Goal: Information Seeking & Learning: Check status

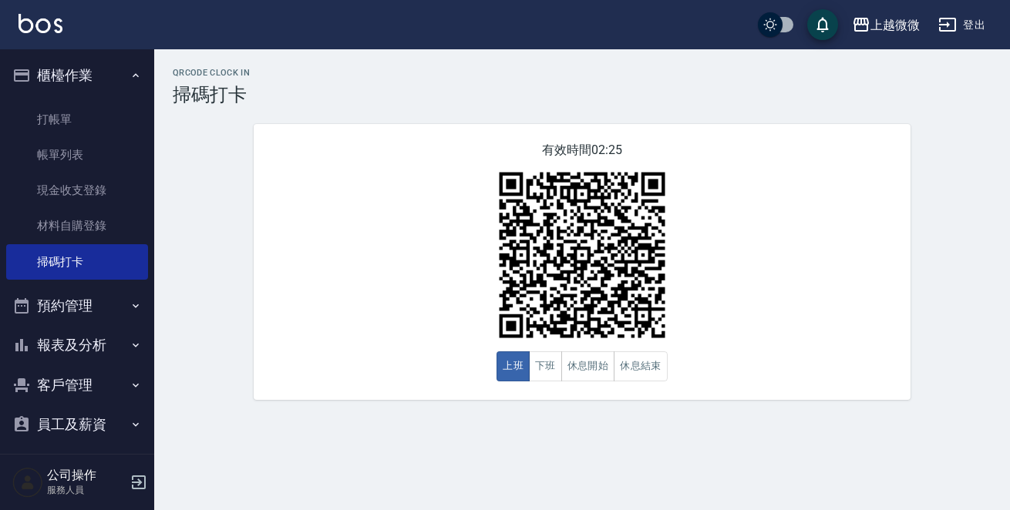
scroll to position [48, 0]
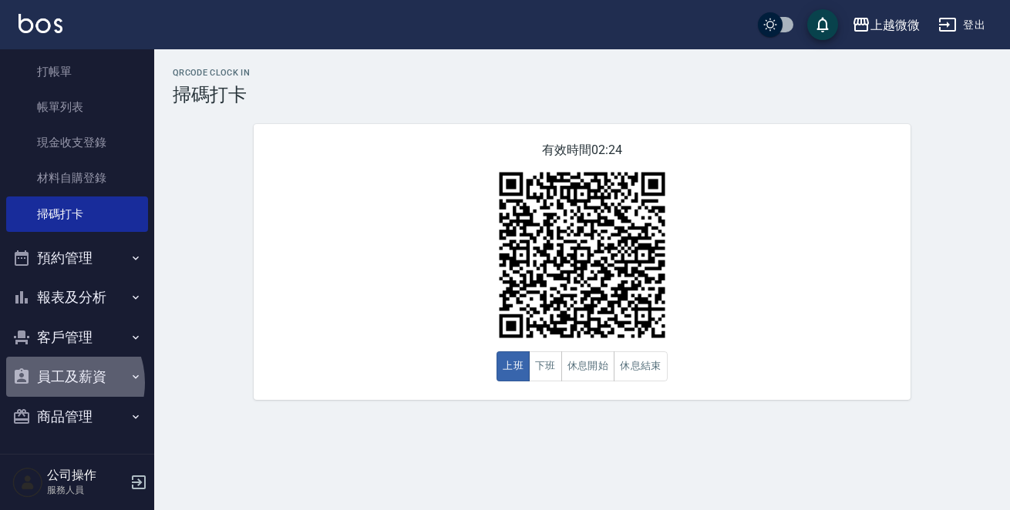
click at [61, 382] on button "員工及薪資" at bounding box center [77, 377] width 142 height 40
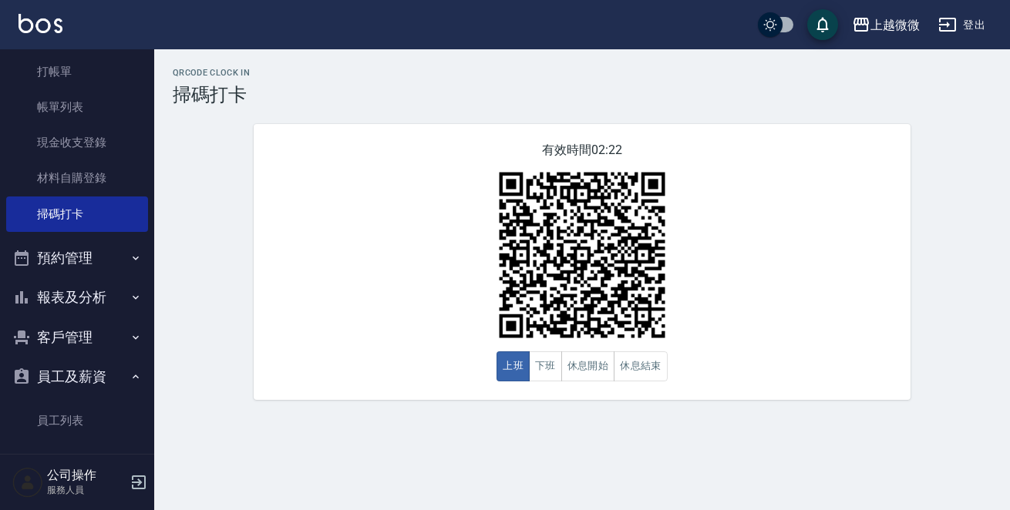
click at [109, 253] on button "預約管理" at bounding box center [77, 258] width 142 height 40
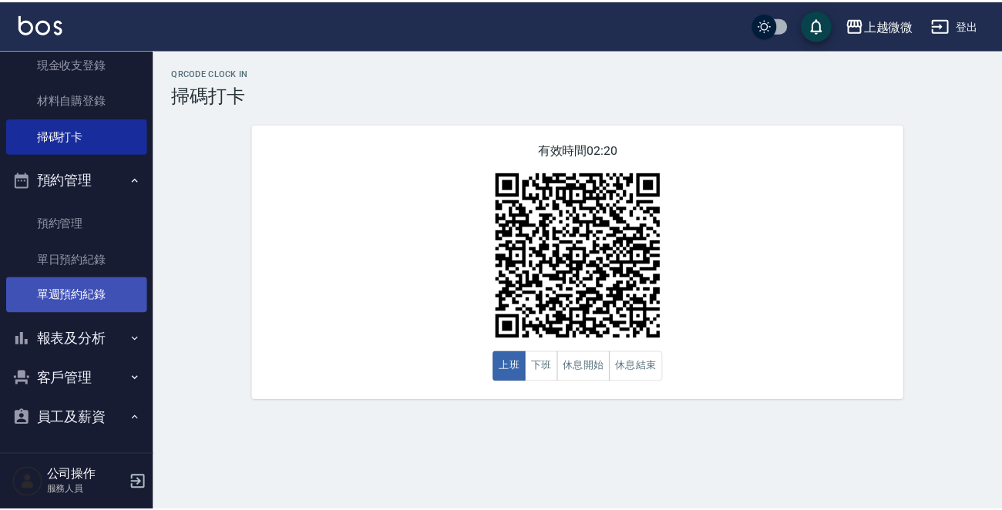
scroll to position [216, 0]
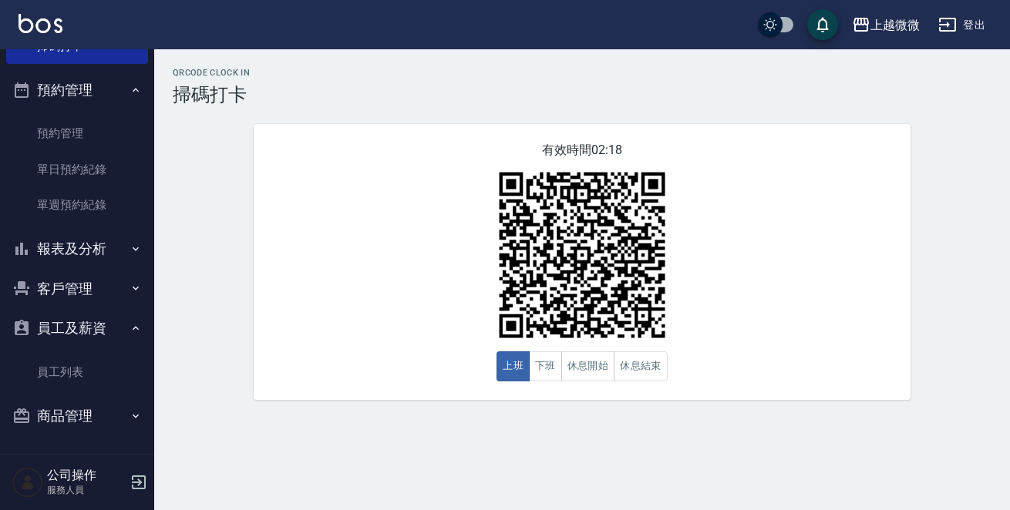
click at [129, 289] on icon "button" at bounding box center [135, 288] width 12 height 12
click at [120, 251] on button "報表及分析" at bounding box center [77, 249] width 142 height 40
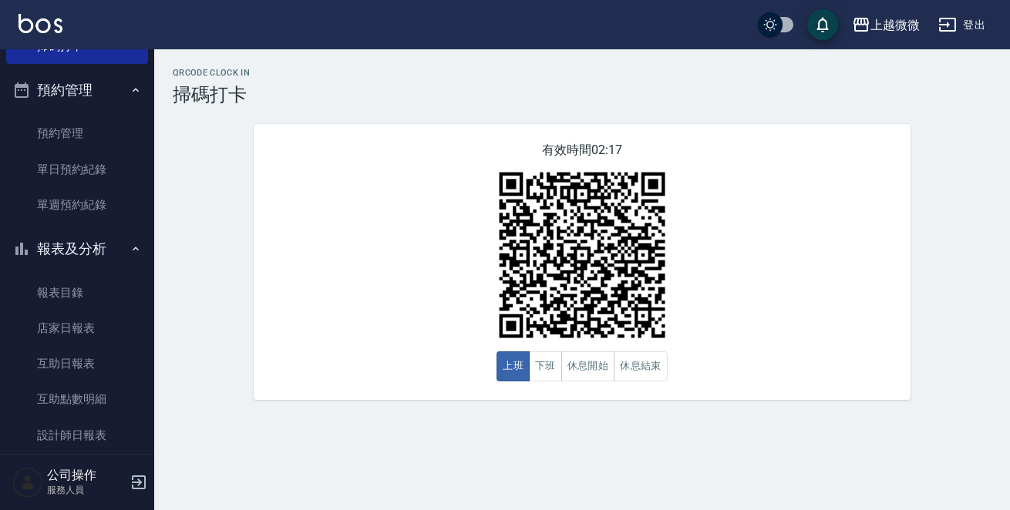
click at [120, 251] on button "報表及分析" at bounding box center [77, 249] width 142 height 40
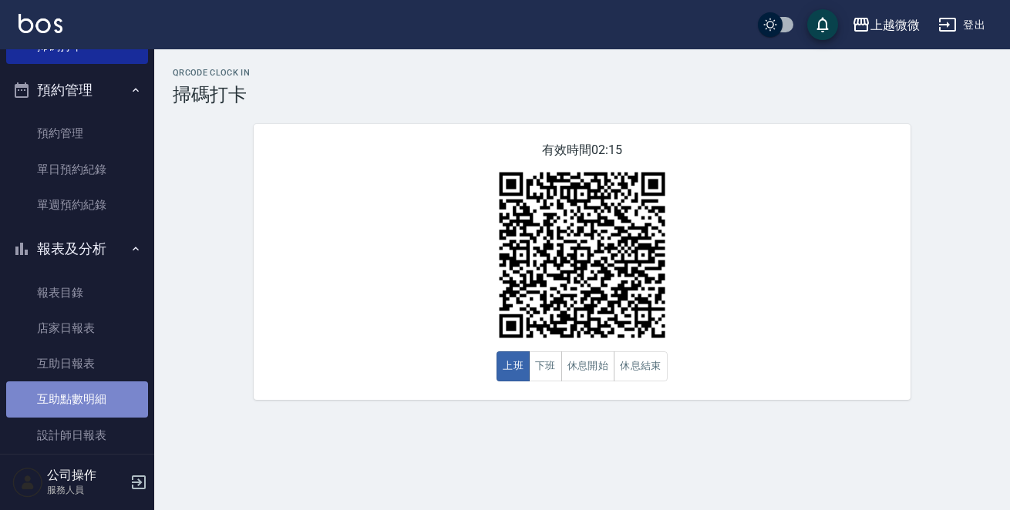
click at [109, 400] on link "互助點數明細" at bounding box center [77, 399] width 142 height 35
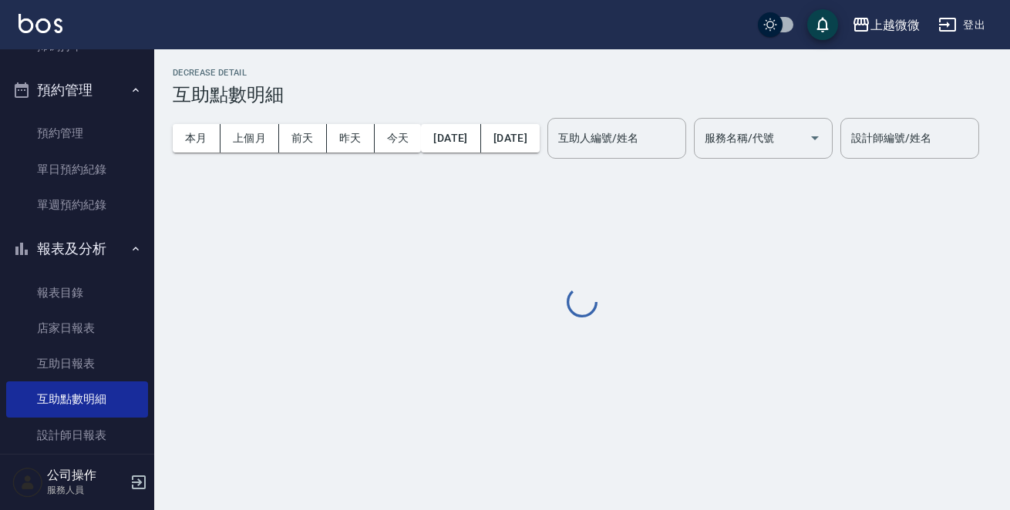
click at [614, 145] on div "互助人編號/姓名 互助人編號/姓名" at bounding box center [616, 138] width 139 height 41
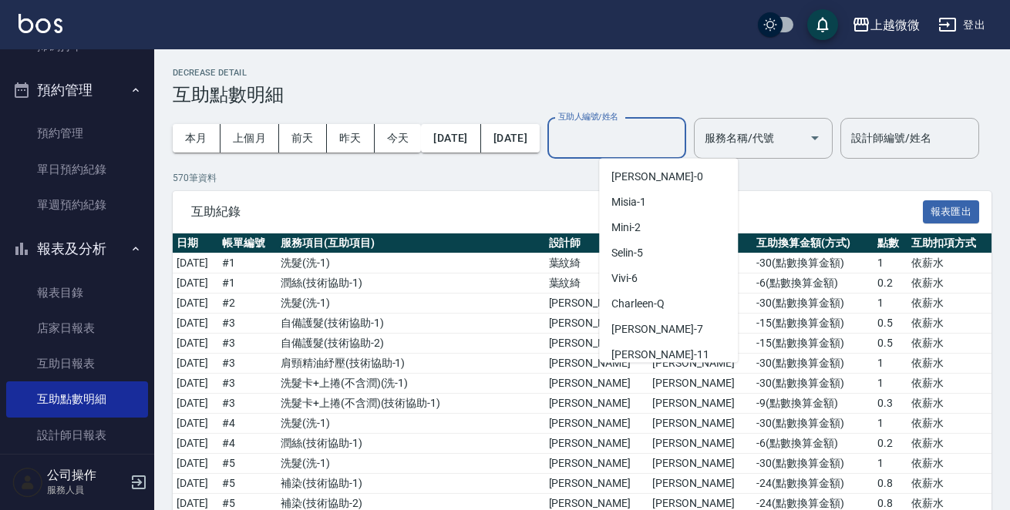
scroll to position [164, 0]
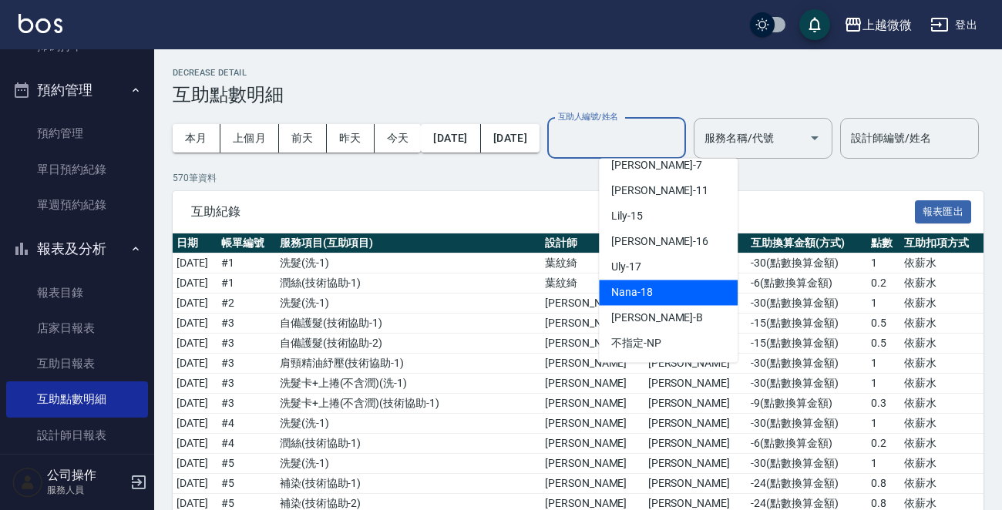
click at [661, 282] on div "Nana -18" at bounding box center [668, 292] width 139 height 25
type input "Nana-18"
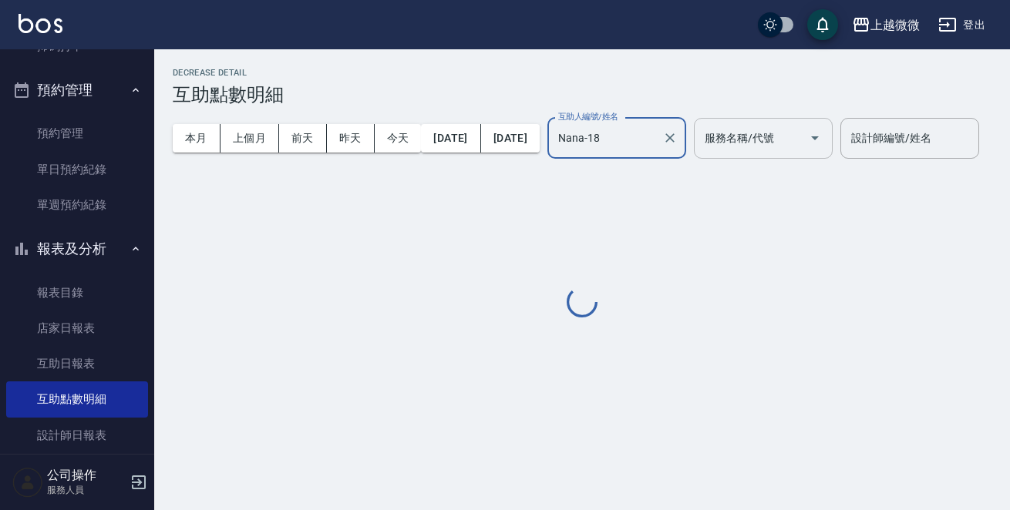
click at [802, 146] on input "服務名稱/代號" at bounding box center [752, 138] width 102 height 27
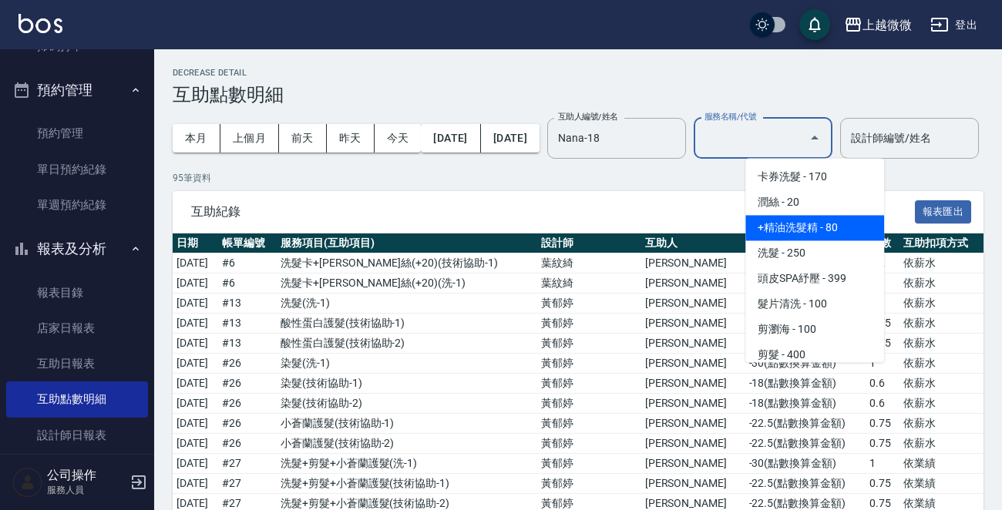
click at [835, 227] on span "+精油洗髮精 - 80" at bounding box center [814, 227] width 139 height 25
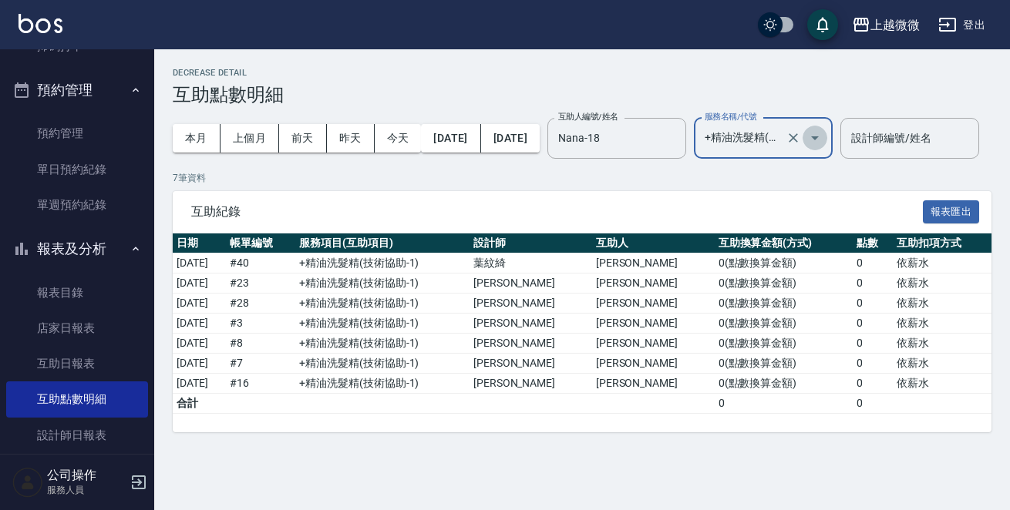
click at [824, 135] on icon "Open" at bounding box center [814, 138] width 18 height 18
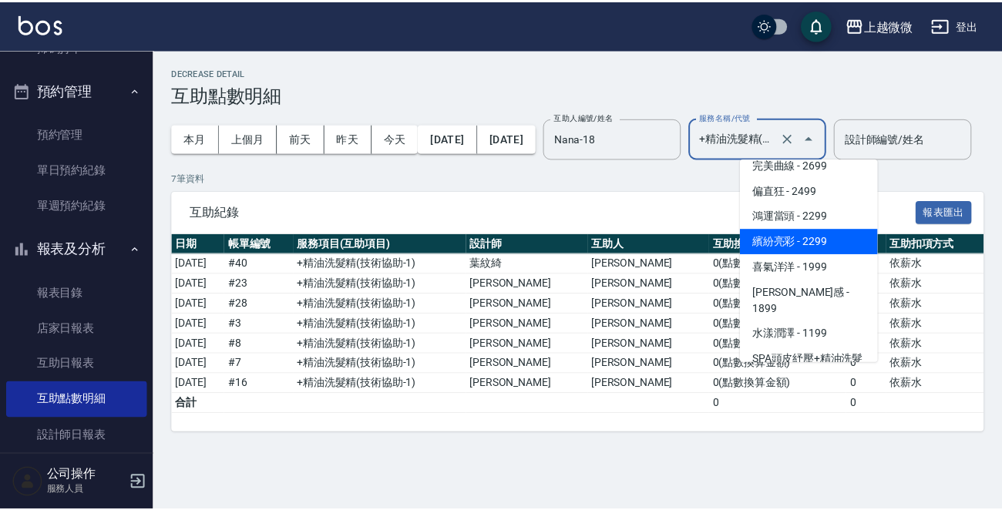
scroll to position [2698, 0]
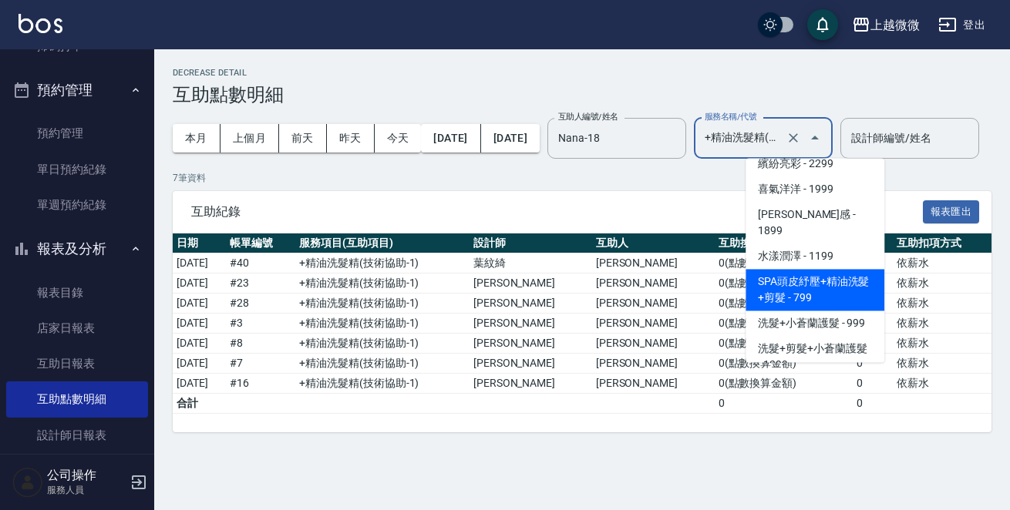
click at [812, 269] on span "SPA頭皮紓壓+精油洗髮+剪髮 - 799" at bounding box center [814, 290] width 139 height 42
type input "SPA頭皮紓壓+精油洗髮+剪髮(I13)"
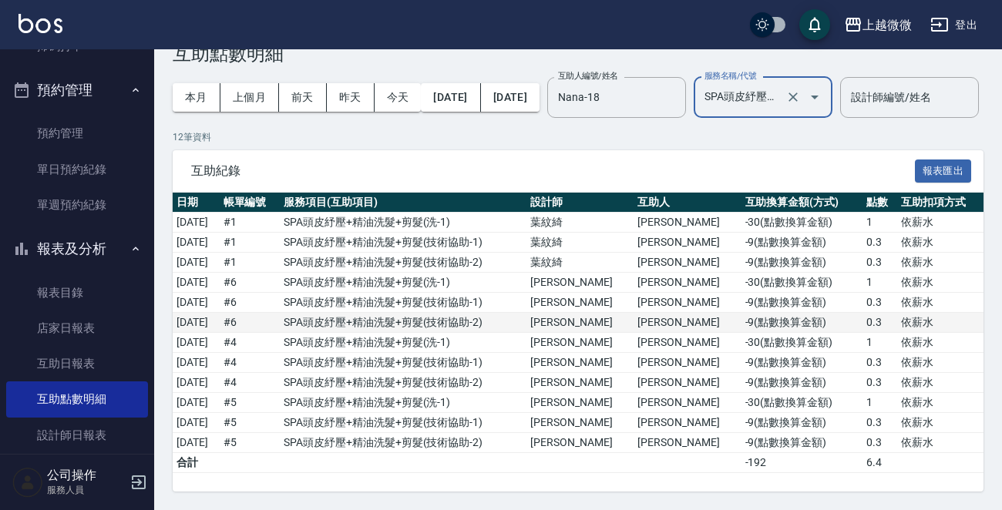
scroll to position [77, 0]
click at [656, 84] on input "Nana-18" at bounding box center [605, 97] width 102 height 27
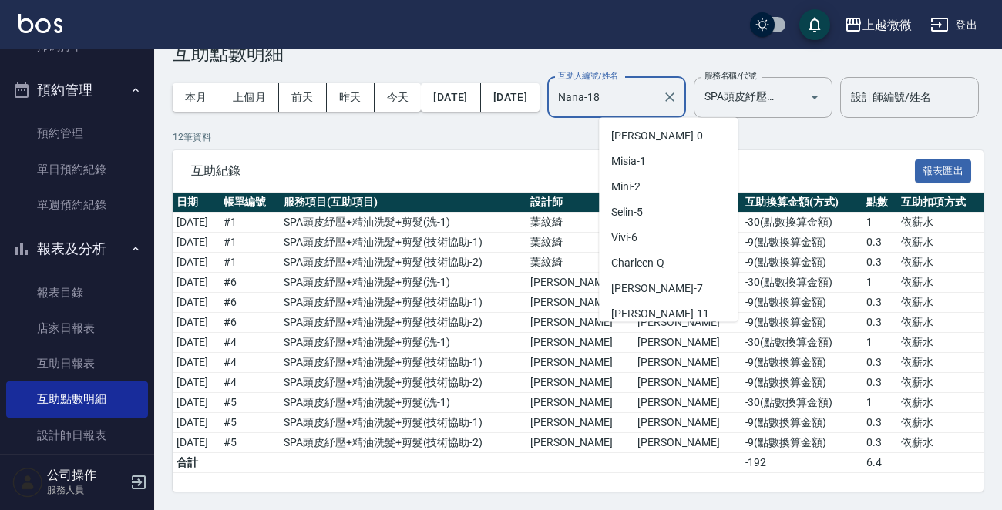
scroll to position [107, 0]
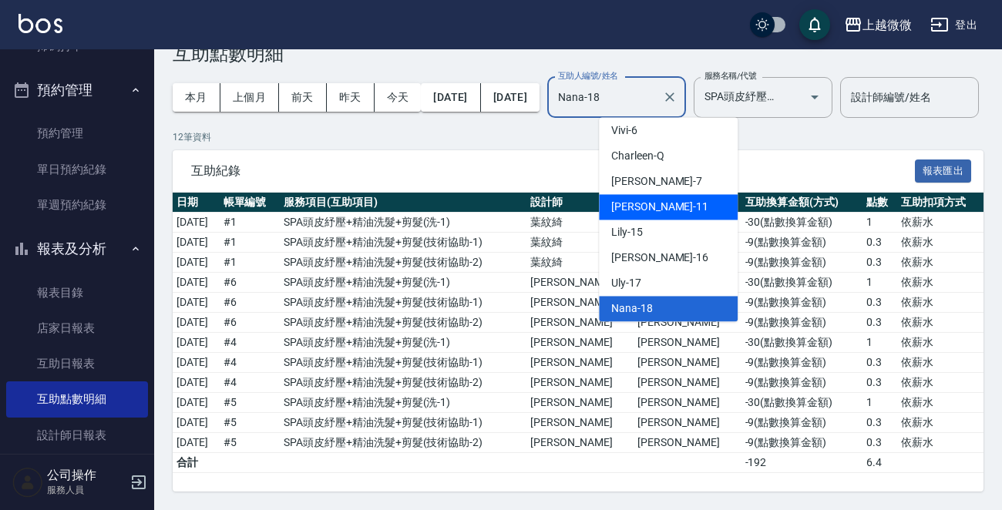
click at [701, 194] on div "[PERSON_NAME] -11" at bounding box center [668, 206] width 139 height 25
type input "[PERSON_NAME]-11"
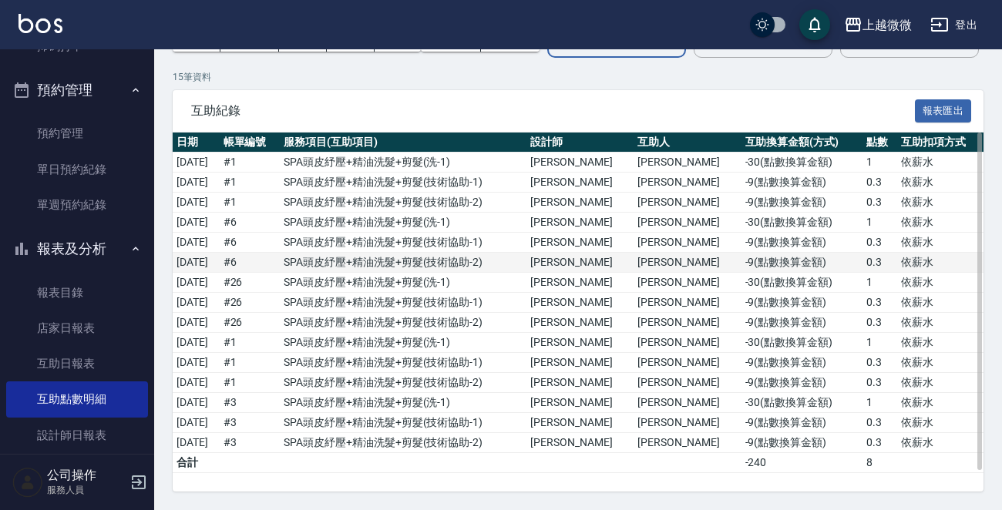
scroll to position [75, 0]
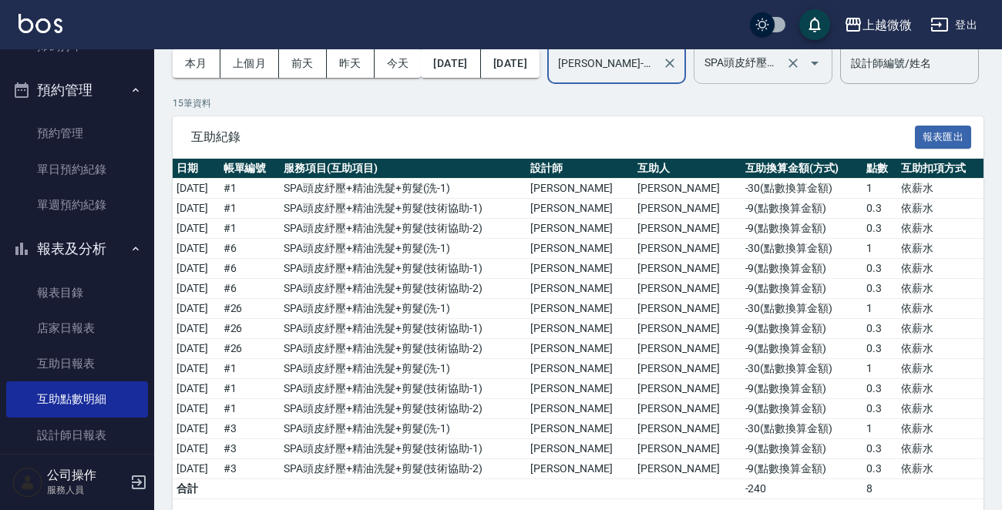
click at [824, 59] on icon "Open" at bounding box center [814, 63] width 18 height 18
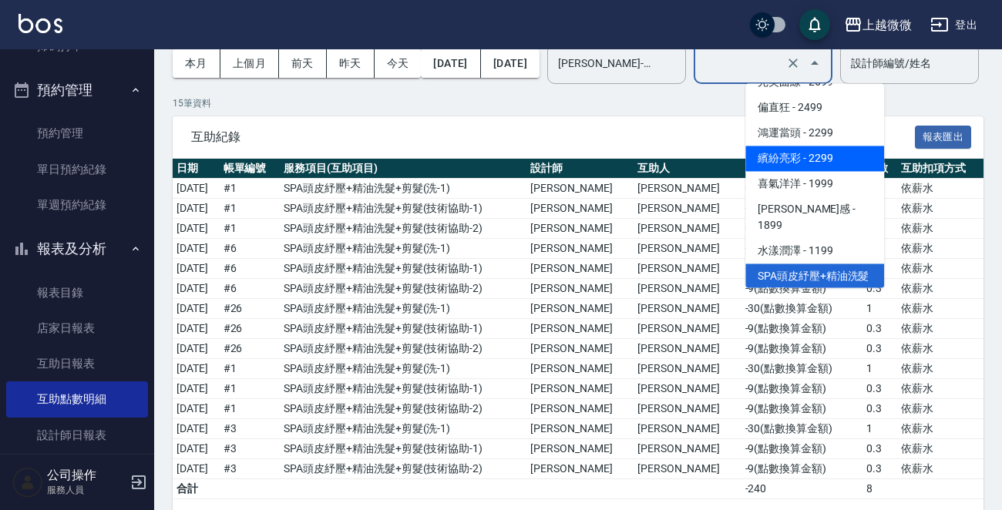
scroll to position [0, 0]
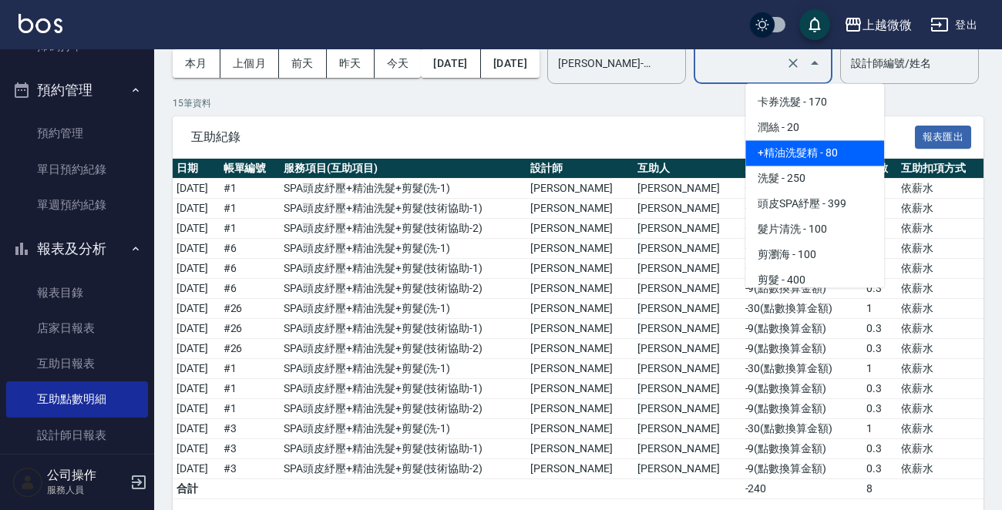
click at [813, 146] on span "+精油洗髮精 - 80" at bounding box center [814, 152] width 139 height 25
type input "+精油洗髮精(A02)"
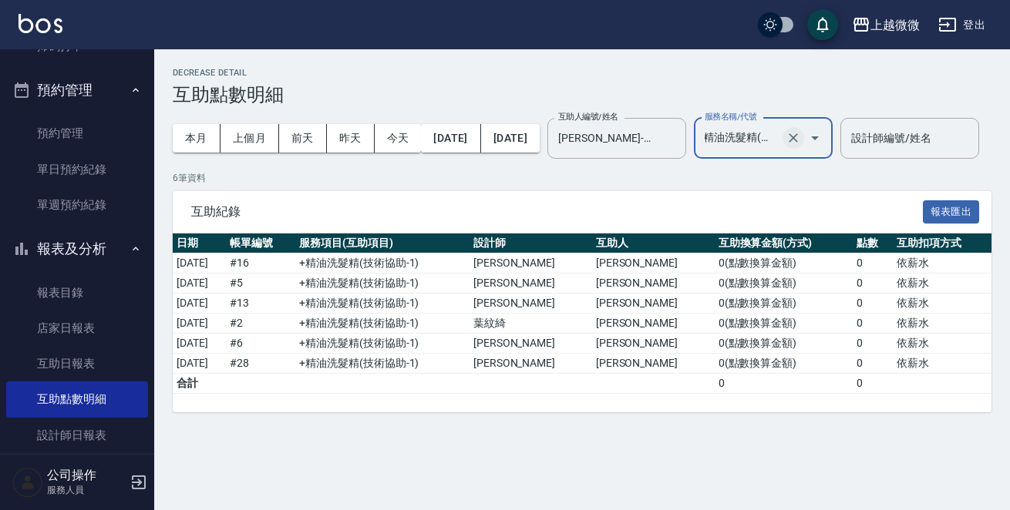
click at [801, 140] on icon "Clear" at bounding box center [792, 137] width 15 height 15
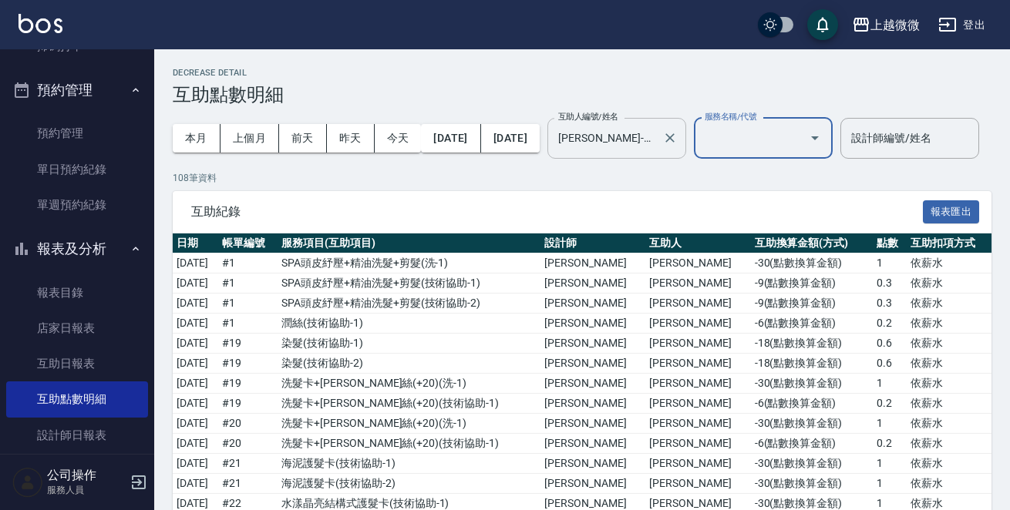
click at [679, 152] on div at bounding box center [669, 138] width 20 height 41
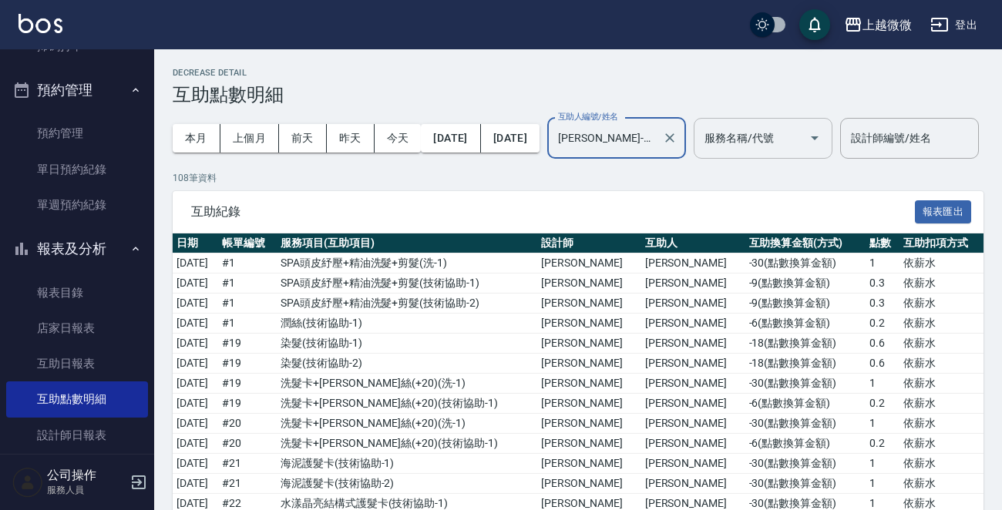
click at [656, 141] on input "[PERSON_NAME]-11" at bounding box center [605, 138] width 102 height 27
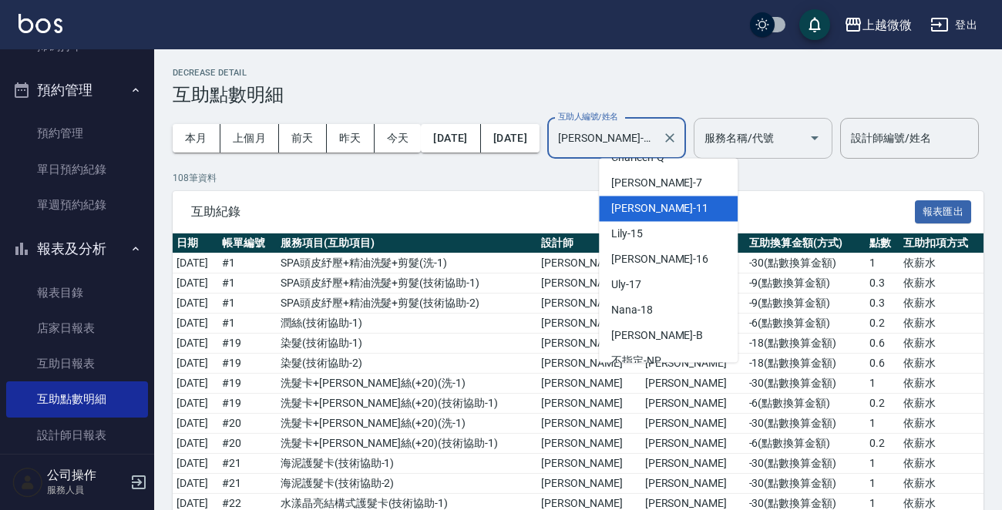
scroll to position [160, 0]
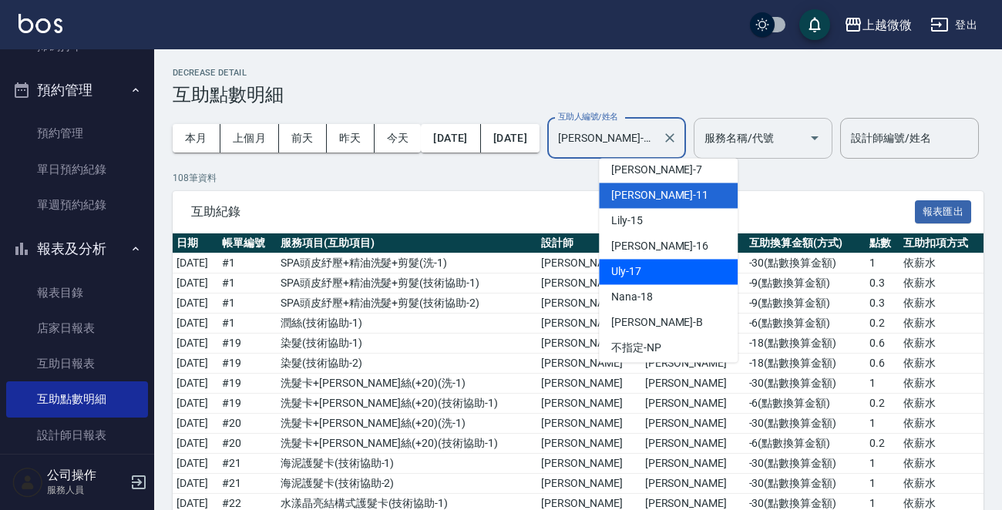
click at [677, 280] on div "Uly -17" at bounding box center [668, 271] width 139 height 25
type input "Uly-17"
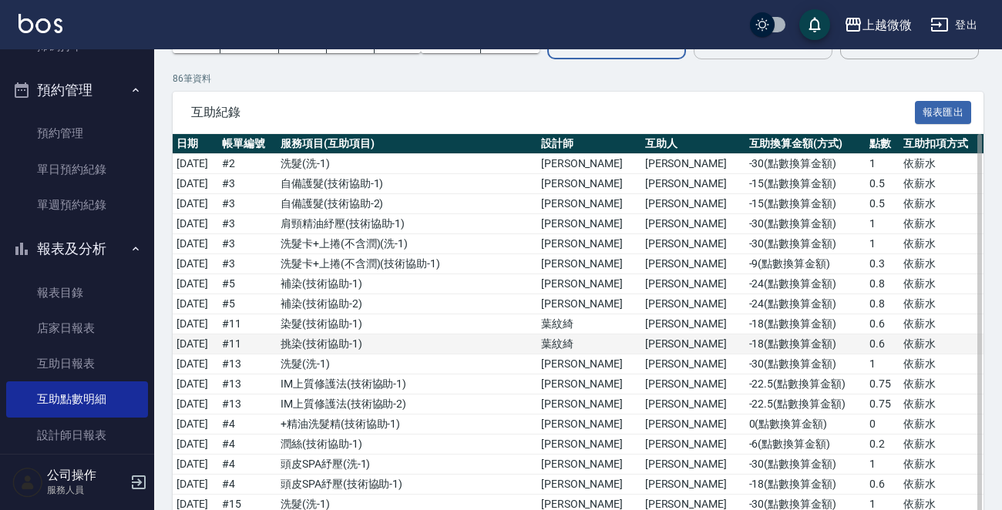
scroll to position [77, 0]
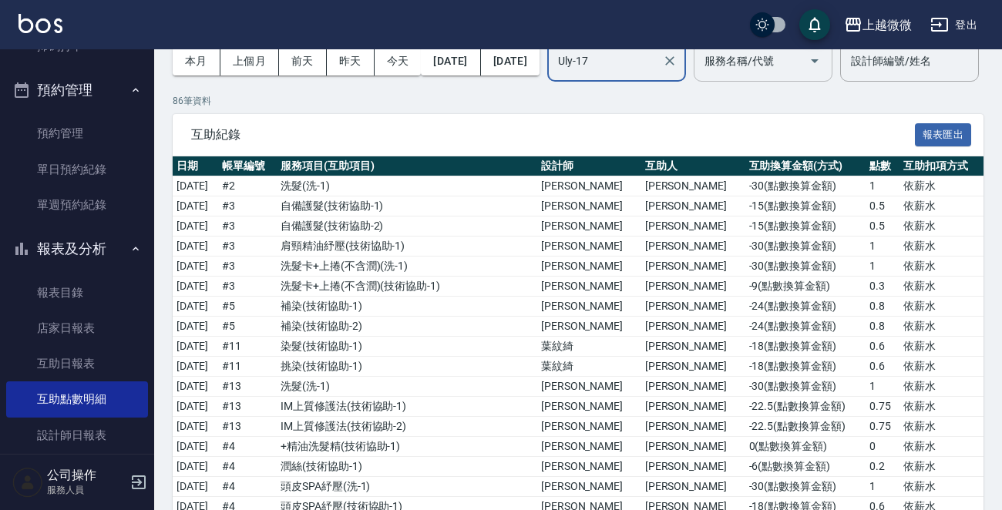
click at [802, 58] on input "服務名稱/代號" at bounding box center [752, 61] width 102 height 27
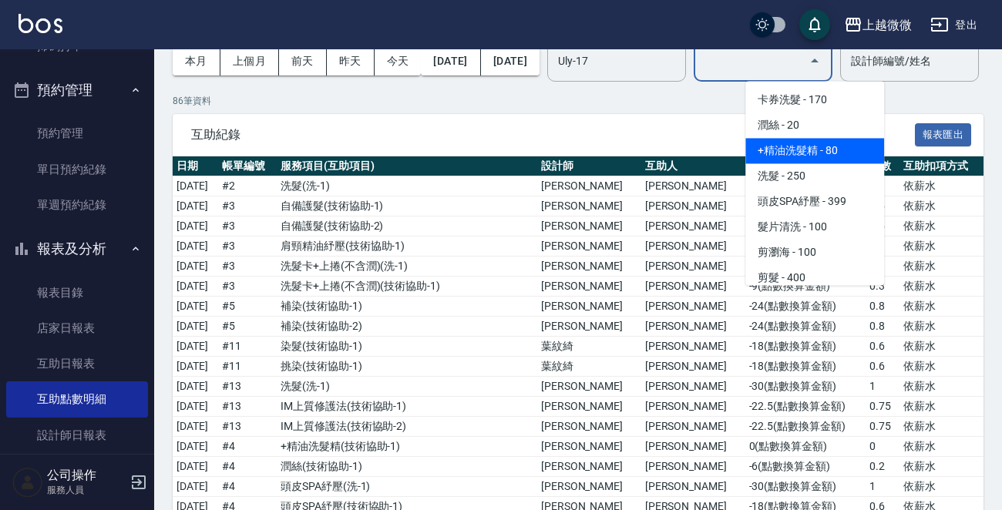
click at [822, 140] on span "+精油洗髮精 - 80" at bounding box center [814, 150] width 139 height 25
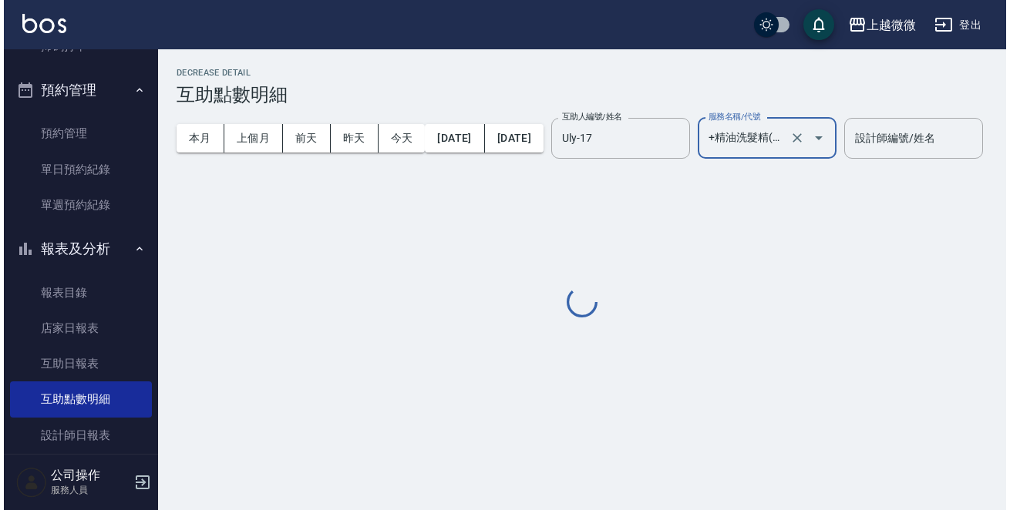
scroll to position [0, 0]
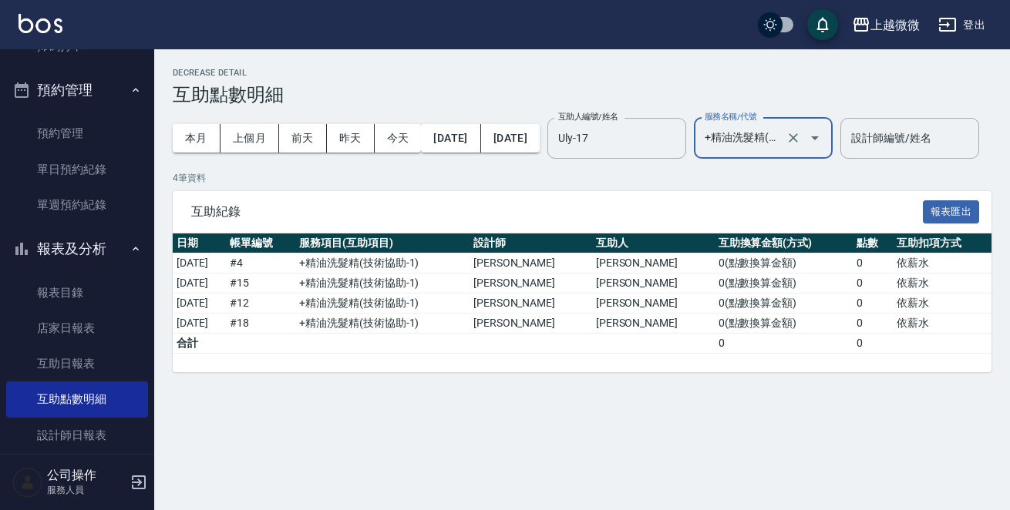
click at [824, 142] on icon "Open" at bounding box center [814, 138] width 18 height 18
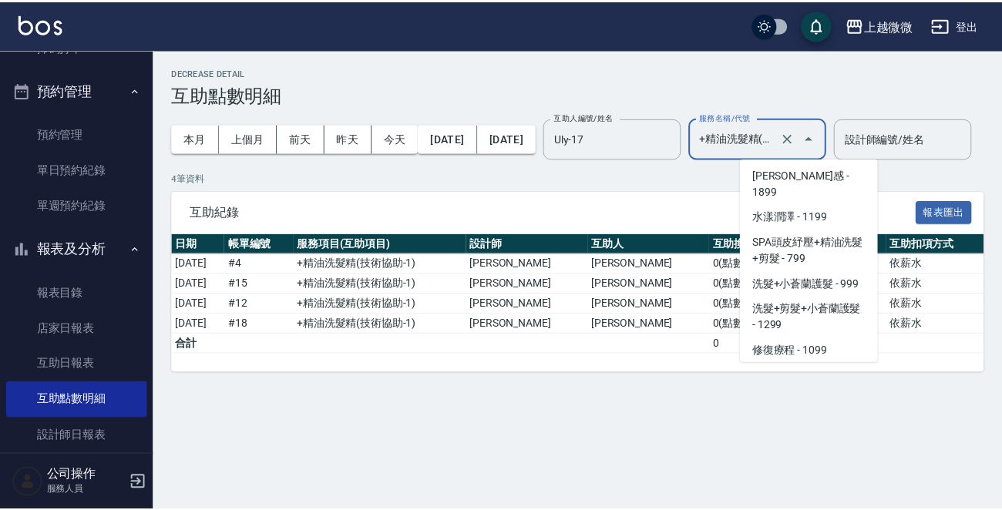
scroll to position [2786, 0]
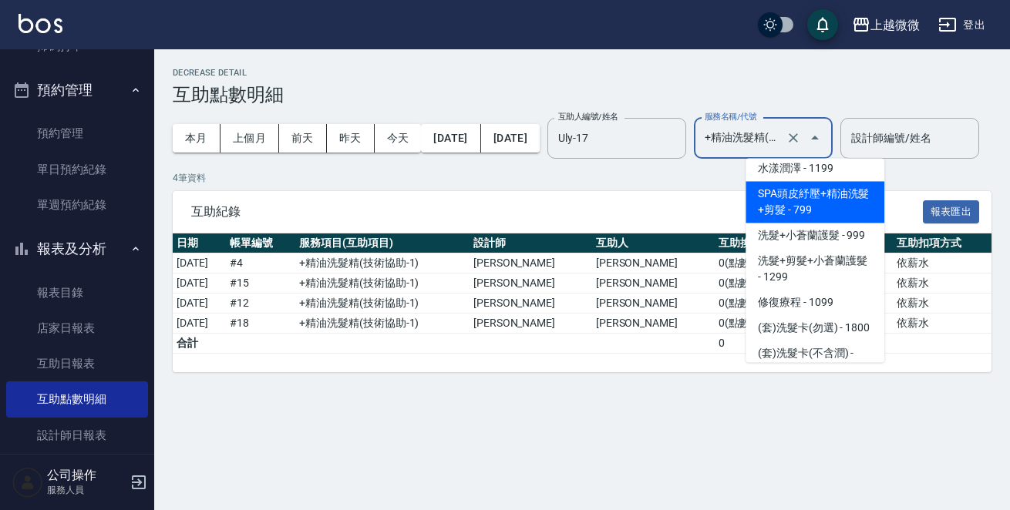
click at [843, 194] on span "SPA頭皮紓壓+精油洗髮+剪髮 - 799" at bounding box center [814, 202] width 139 height 42
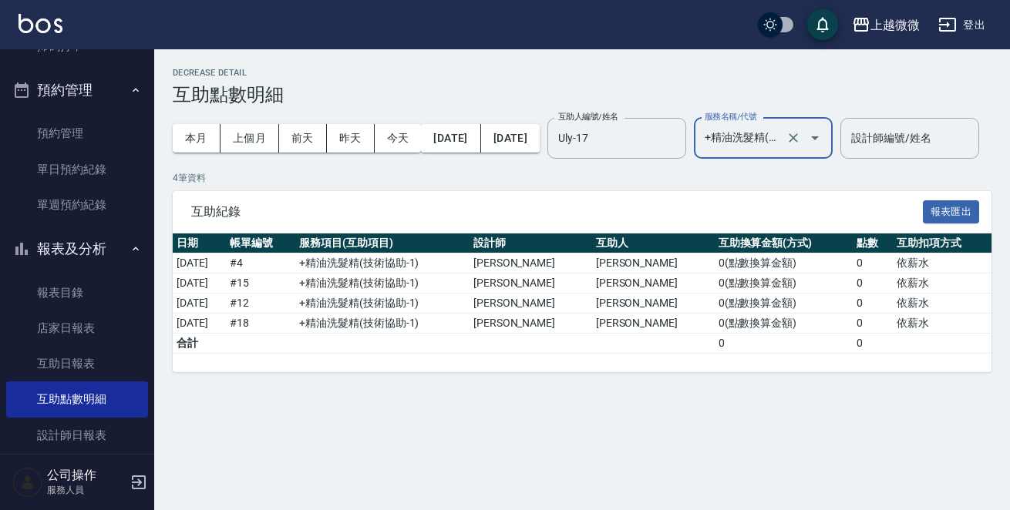
type input "SPA頭皮紓壓+精油洗髮+剪髮(I13)"
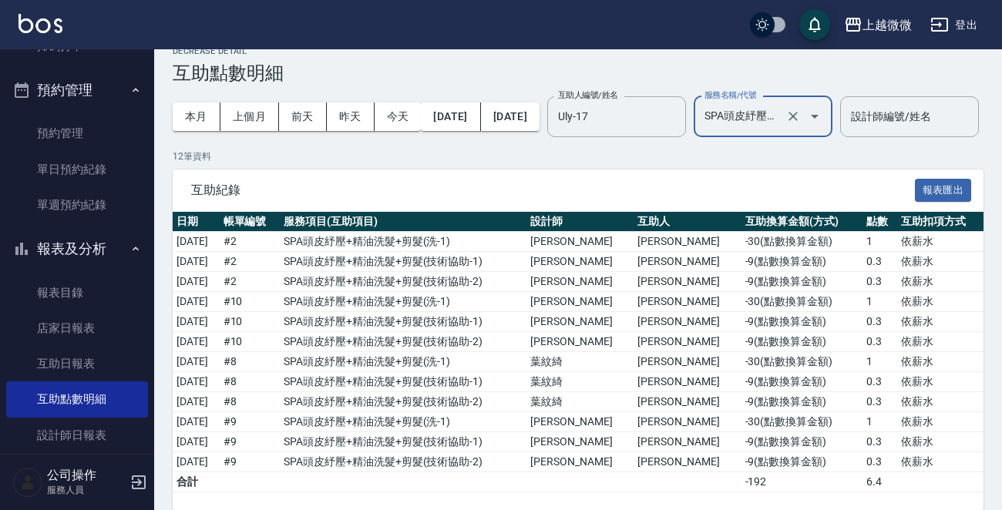
scroll to position [0, 0]
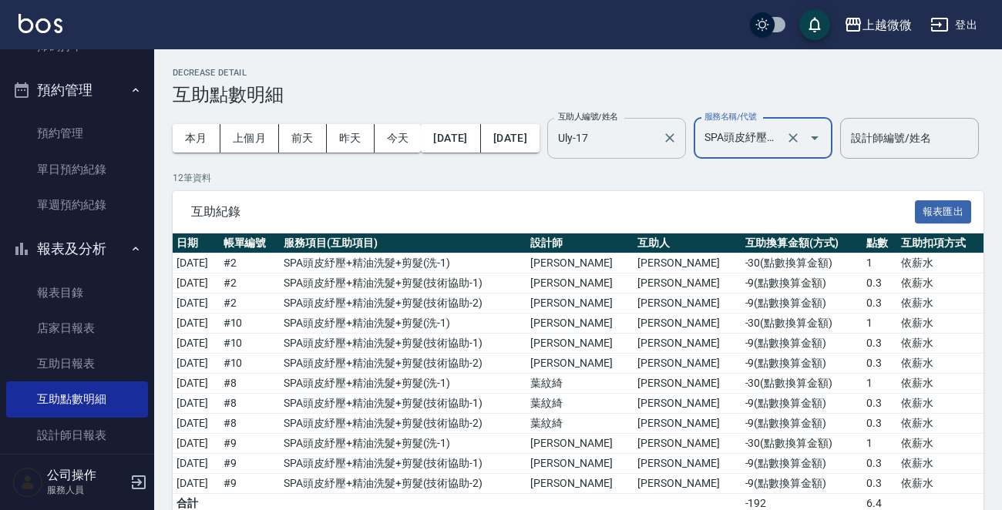
click at [656, 144] on input "Uly-17" at bounding box center [605, 138] width 102 height 27
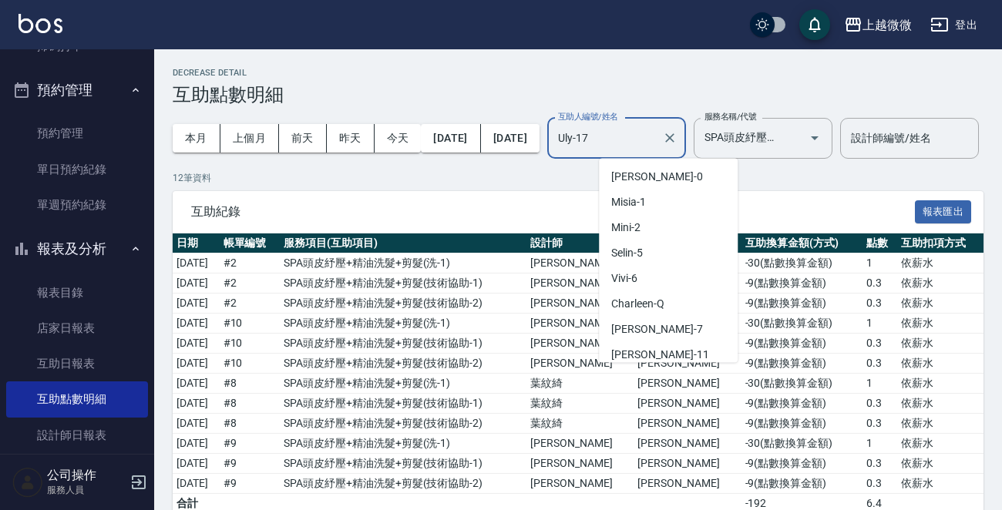
scroll to position [82, 0]
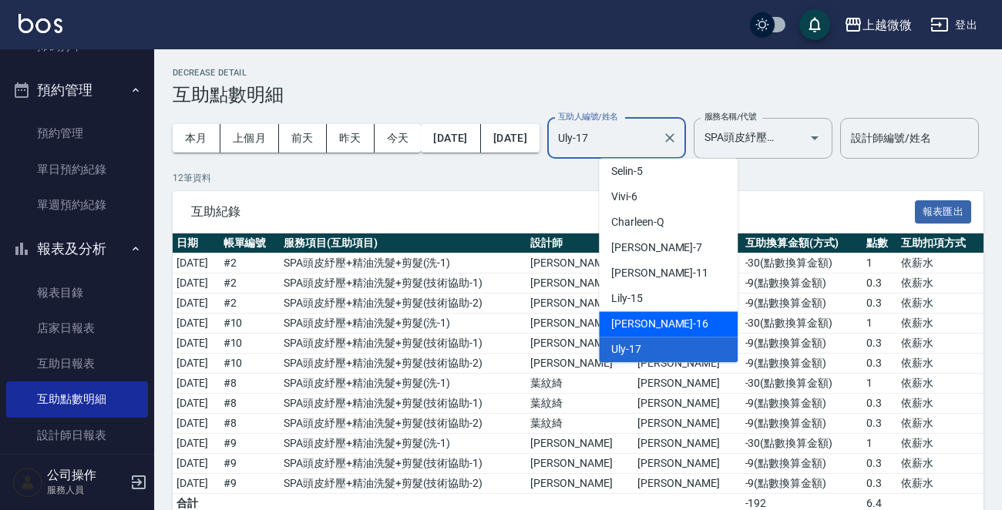
click at [647, 328] on span "[PERSON_NAME] -16" at bounding box center [659, 324] width 97 height 16
type input "[PERSON_NAME]-16"
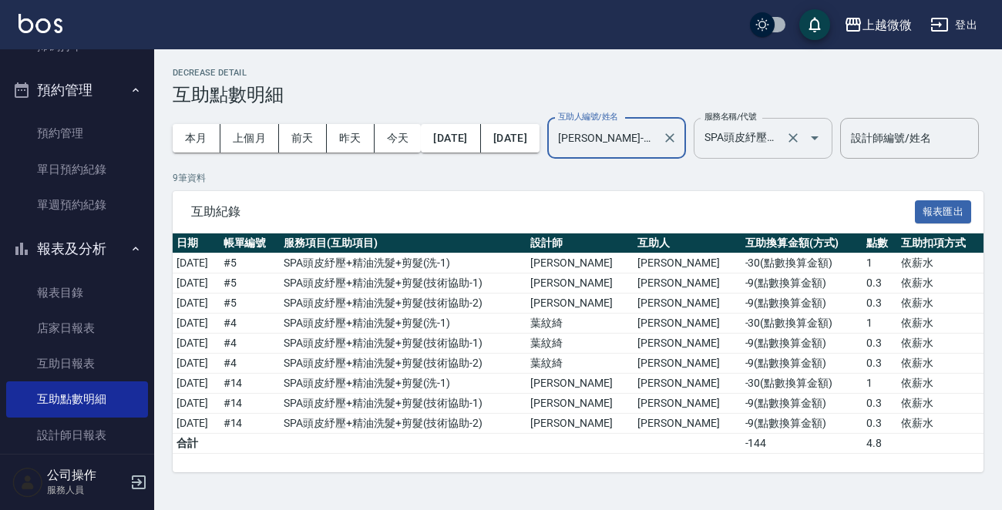
click at [824, 146] on icon "Open" at bounding box center [814, 138] width 18 height 18
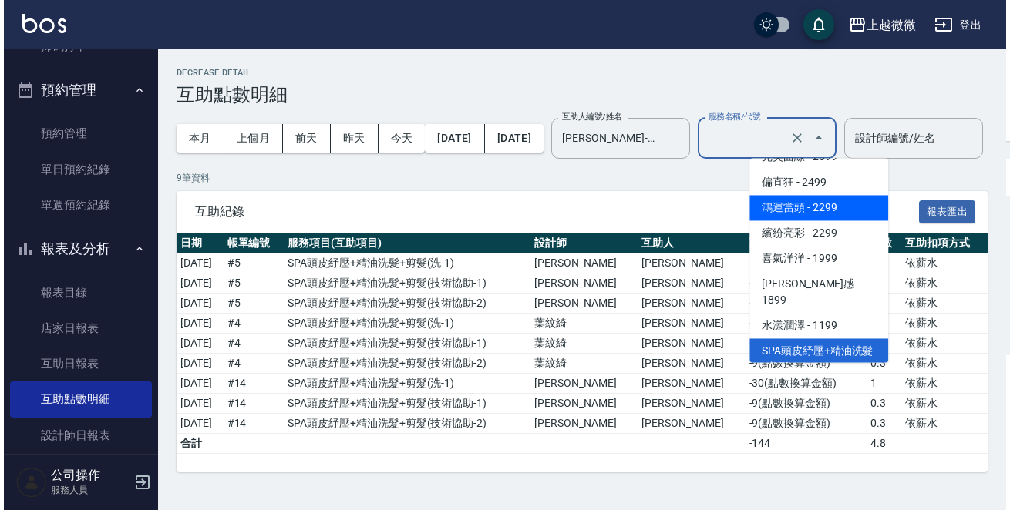
scroll to position [0, 0]
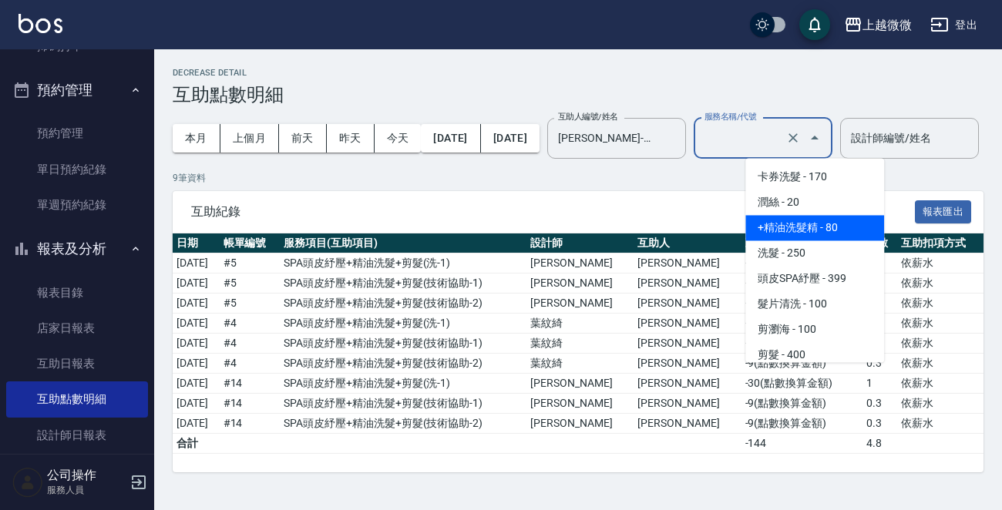
click at [799, 232] on span "+精油洗髮精 - 80" at bounding box center [814, 227] width 139 height 25
type input "+精油洗髮精(A02)"
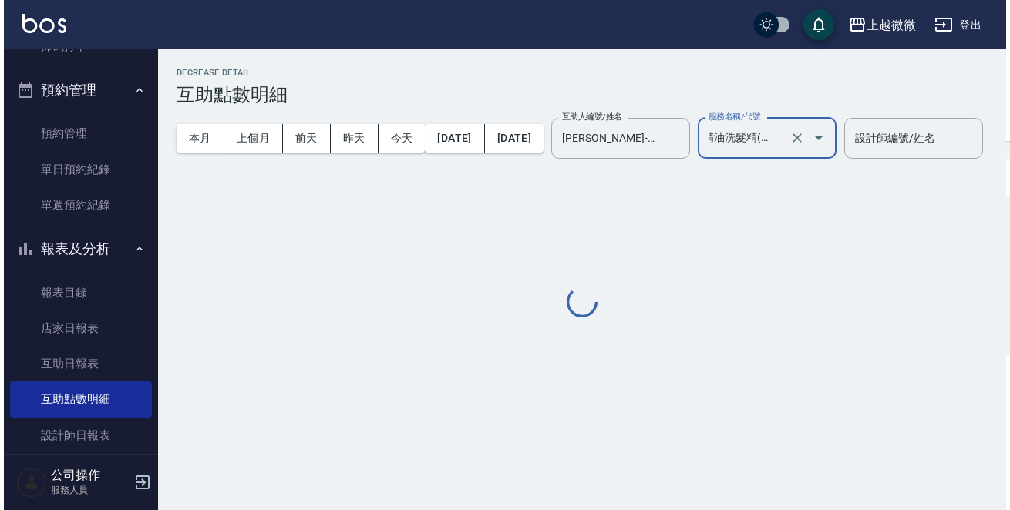
scroll to position [0, 8]
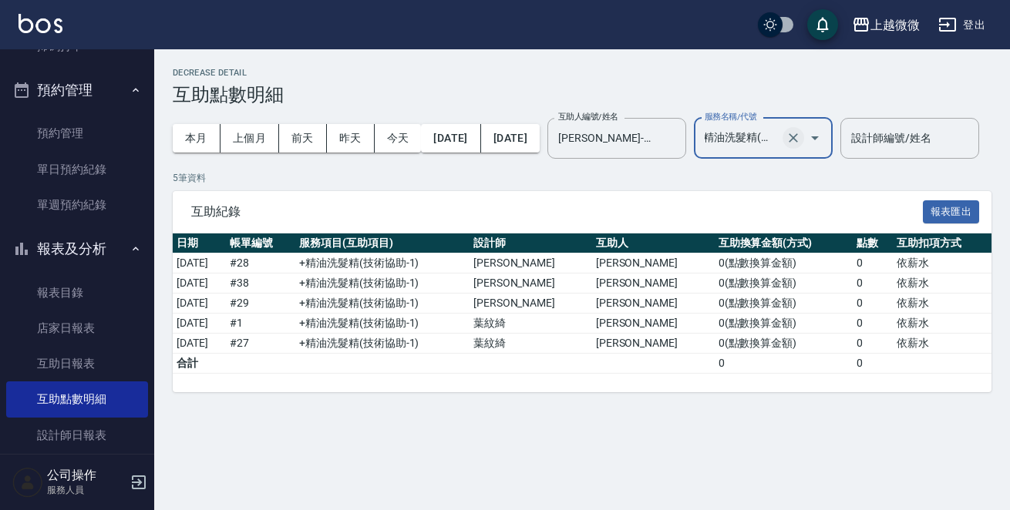
click at [801, 131] on icon "Clear" at bounding box center [792, 137] width 15 height 15
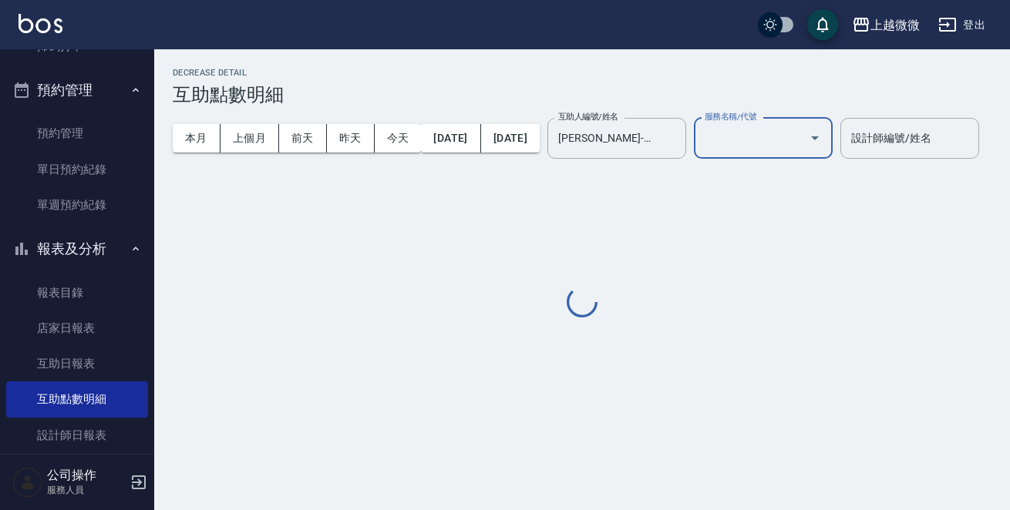
scroll to position [0, 0]
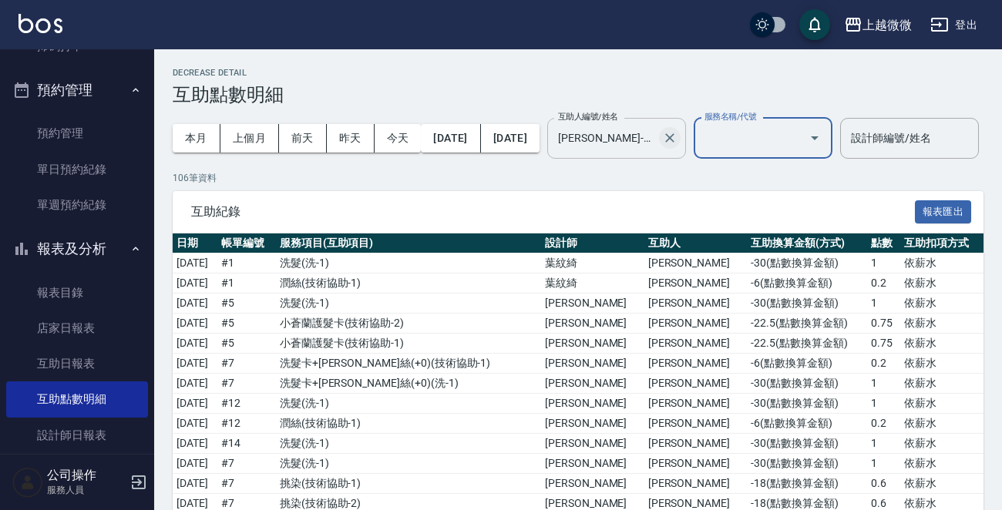
click at [678, 138] on icon "Clear" at bounding box center [669, 137] width 15 height 15
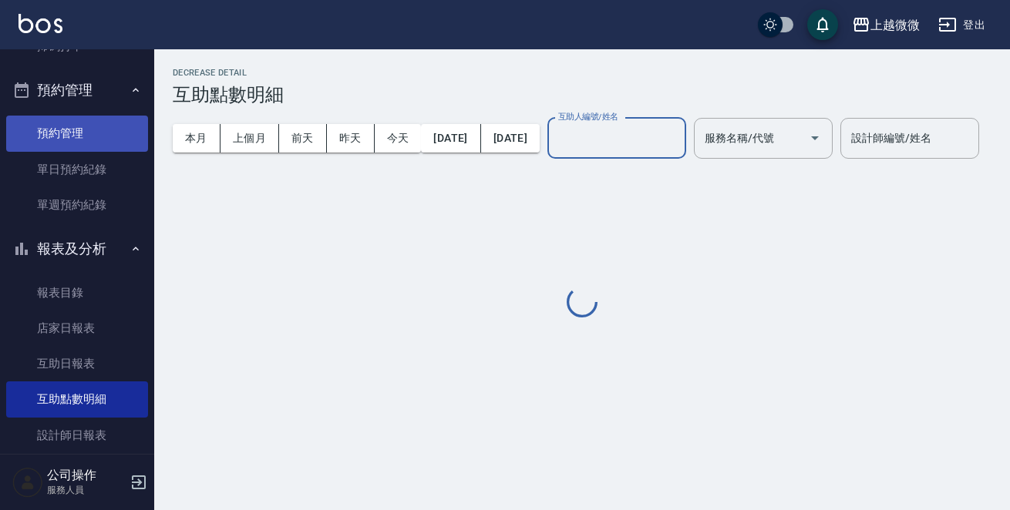
click at [78, 136] on link "預約管理" at bounding box center [77, 133] width 142 height 35
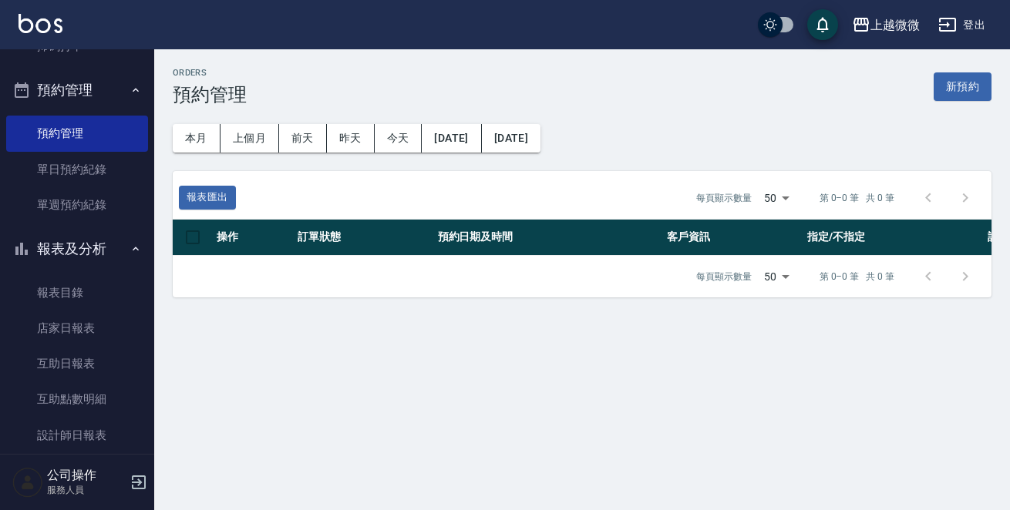
scroll to position [62, 0]
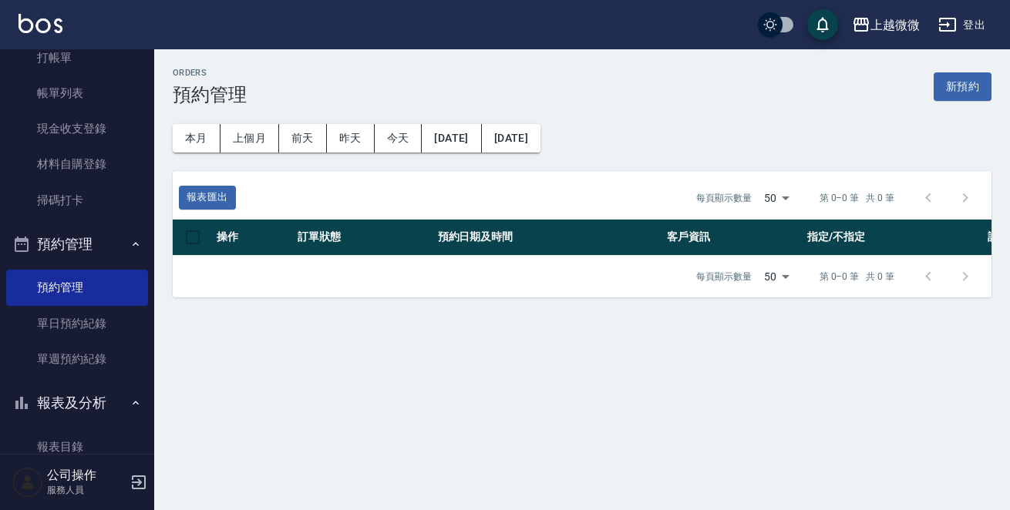
click at [131, 244] on icon "button" at bounding box center [135, 244] width 12 height 12
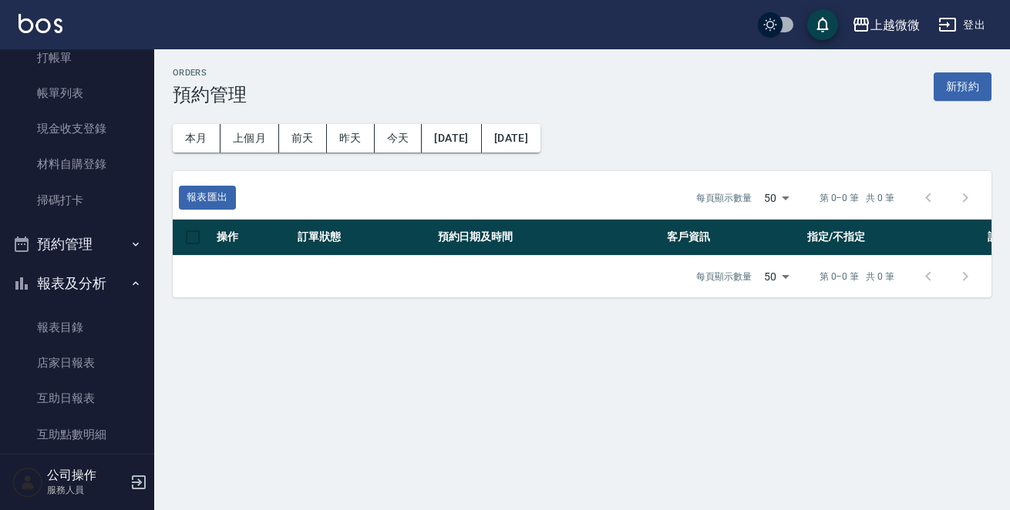
click at [124, 275] on button "報表及分析" at bounding box center [77, 284] width 142 height 40
click at [129, 325] on icon "button" at bounding box center [135, 324] width 12 height 12
click at [129, 357] on icon "button" at bounding box center [135, 363] width 12 height 12
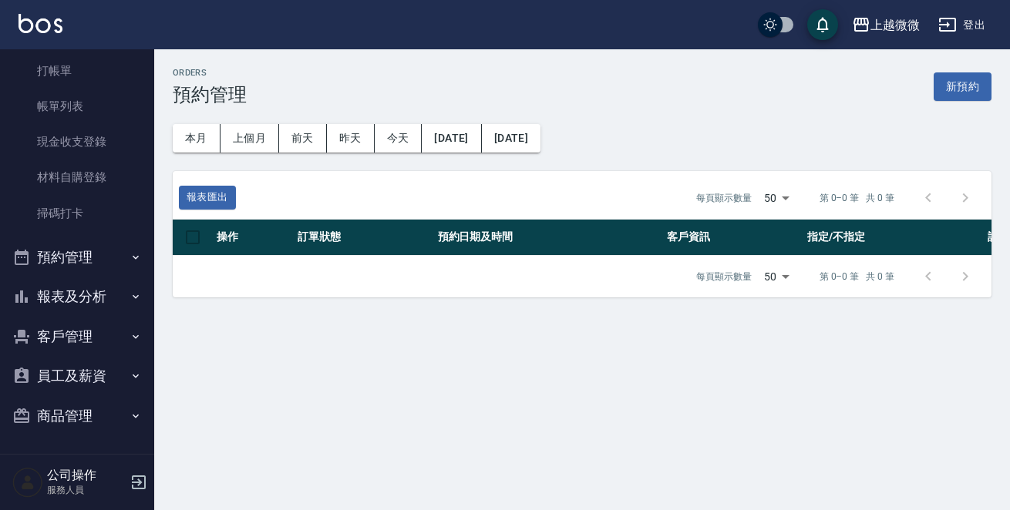
scroll to position [49, 0]
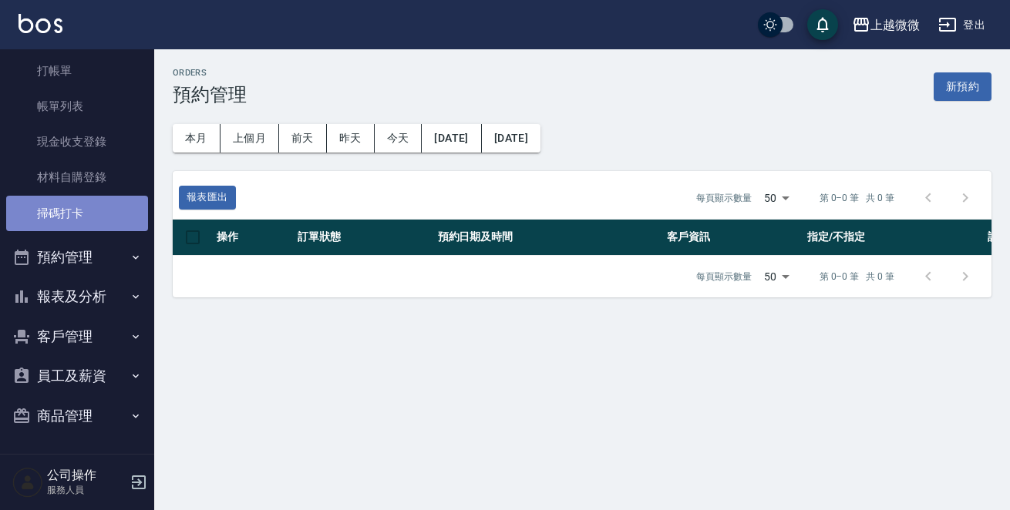
click at [101, 210] on link "掃碼打卡" at bounding box center [77, 213] width 142 height 35
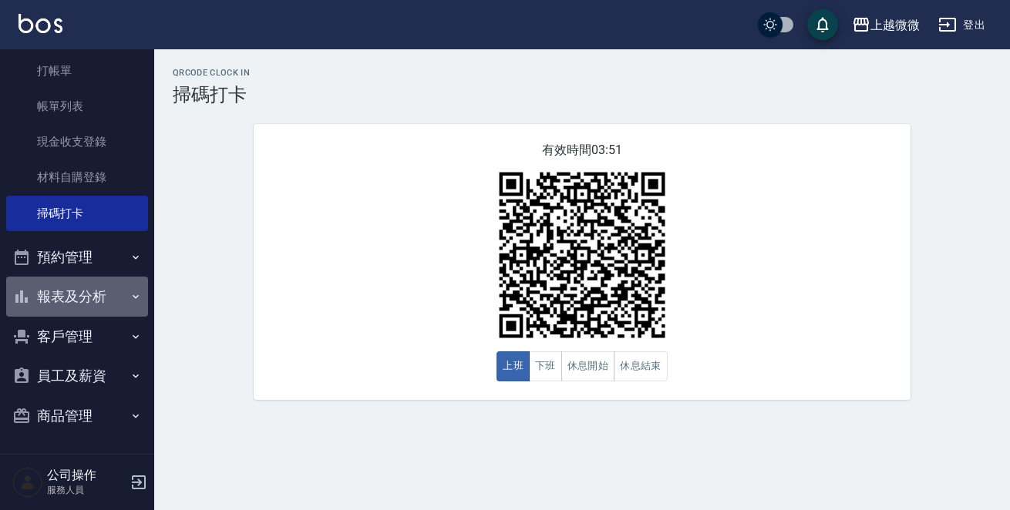
click at [109, 304] on button "報表及分析" at bounding box center [77, 297] width 142 height 40
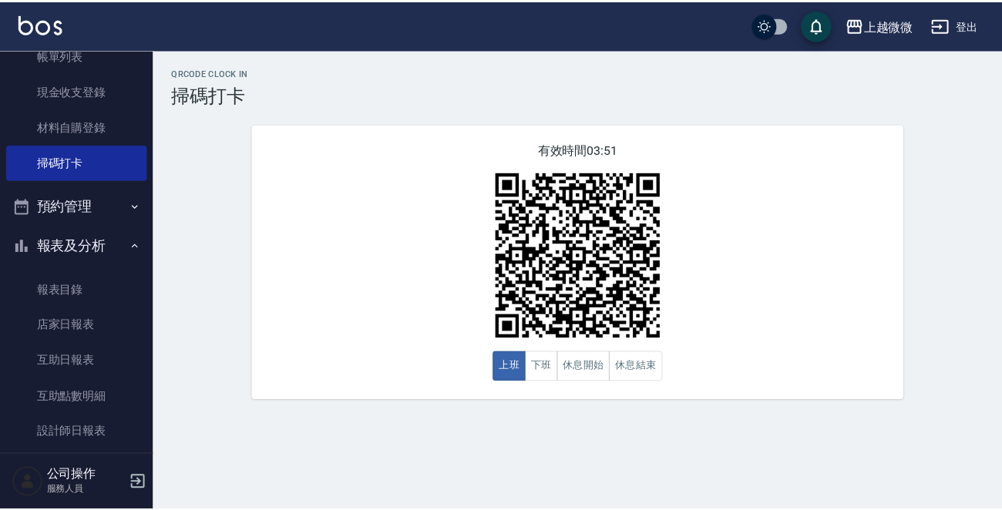
scroll to position [126, 0]
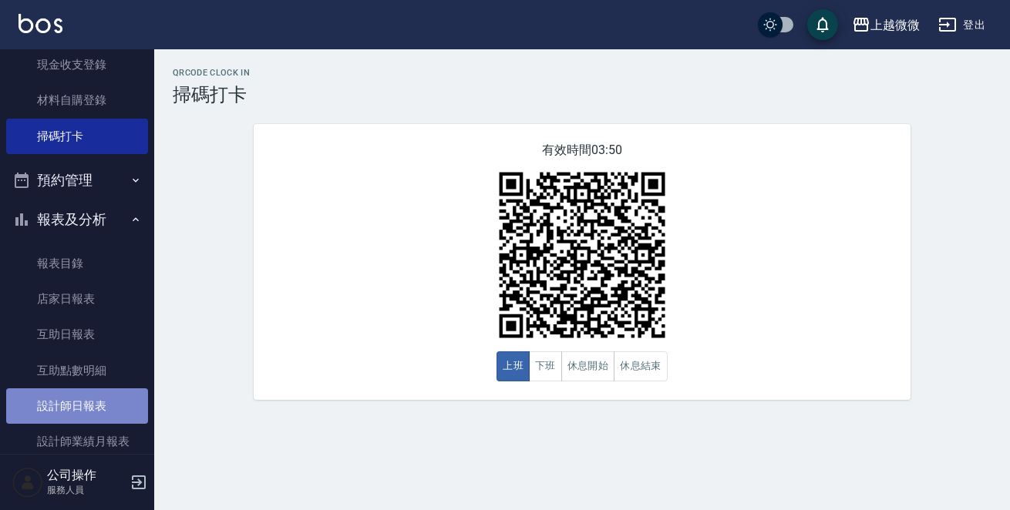
click at [105, 392] on link "設計師日報表" at bounding box center [77, 405] width 142 height 35
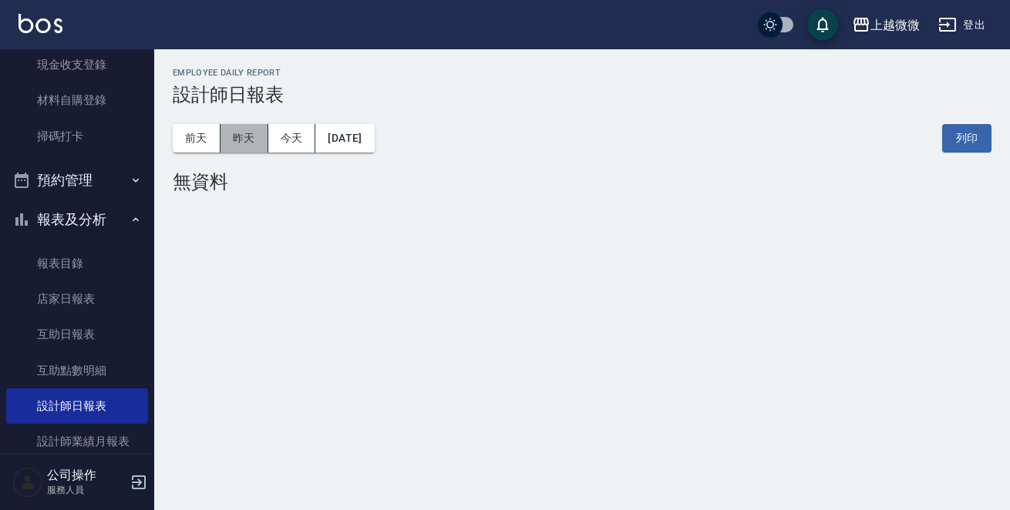
click at [249, 126] on button "昨天" at bounding box center [244, 138] width 48 height 29
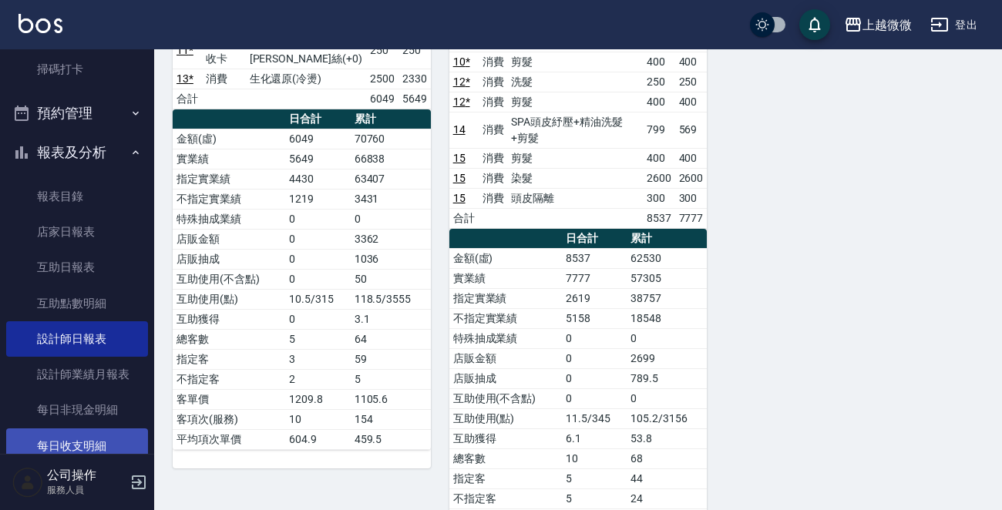
scroll to position [192, 0]
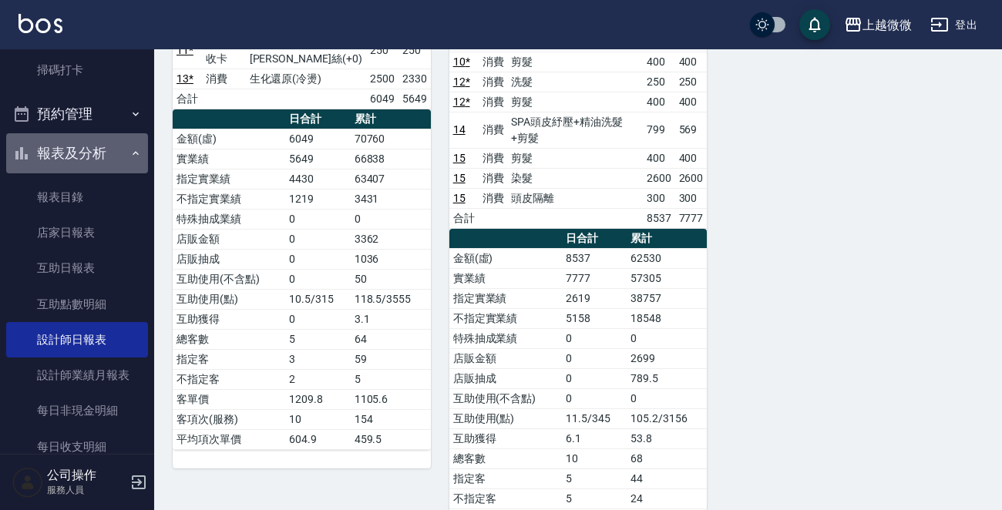
click at [99, 146] on button "報表及分析" at bounding box center [77, 153] width 142 height 40
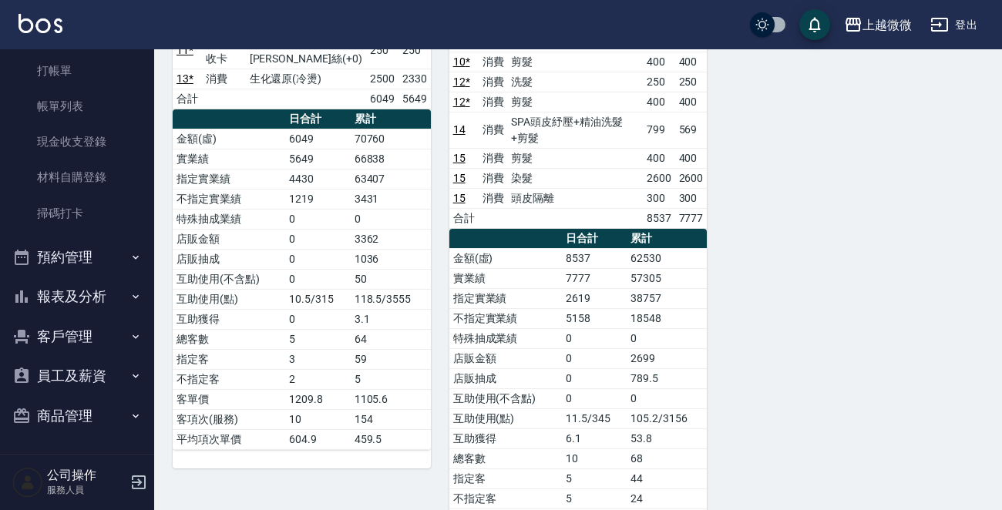
scroll to position [49, 0]
click at [86, 295] on button "報表及分析" at bounding box center [77, 297] width 142 height 40
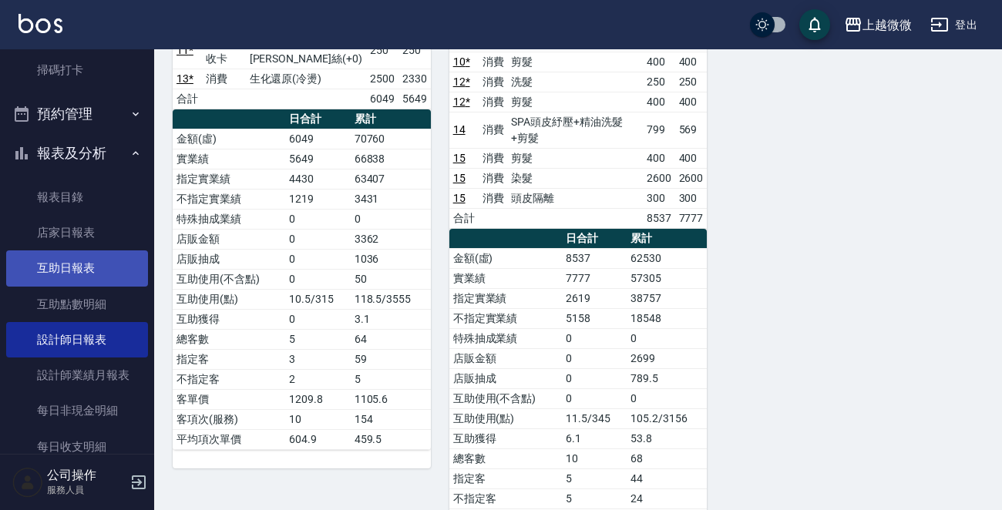
click at [92, 280] on link "互助日報表" at bounding box center [77, 268] width 142 height 35
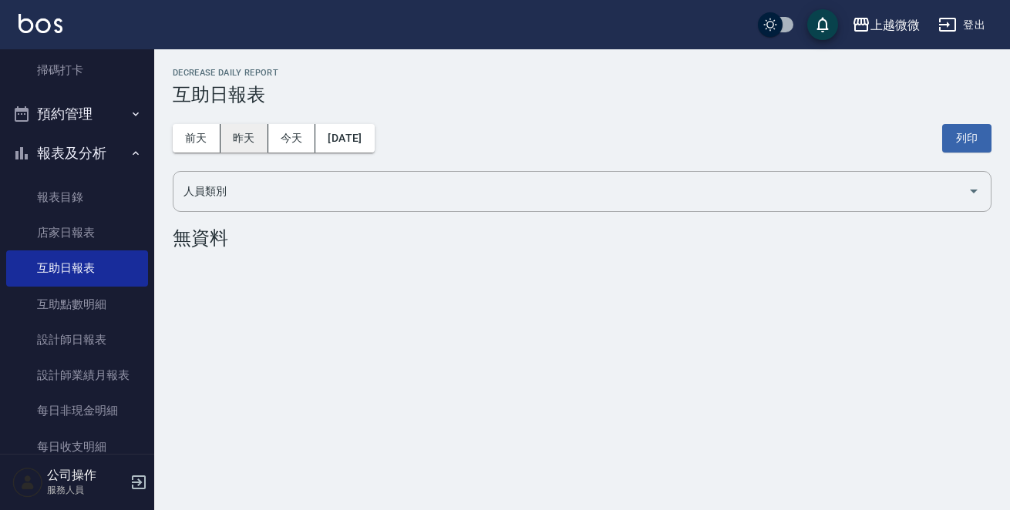
click at [241, 136] on button "昨天" at bounding box center [244, 138] width 48 height 29
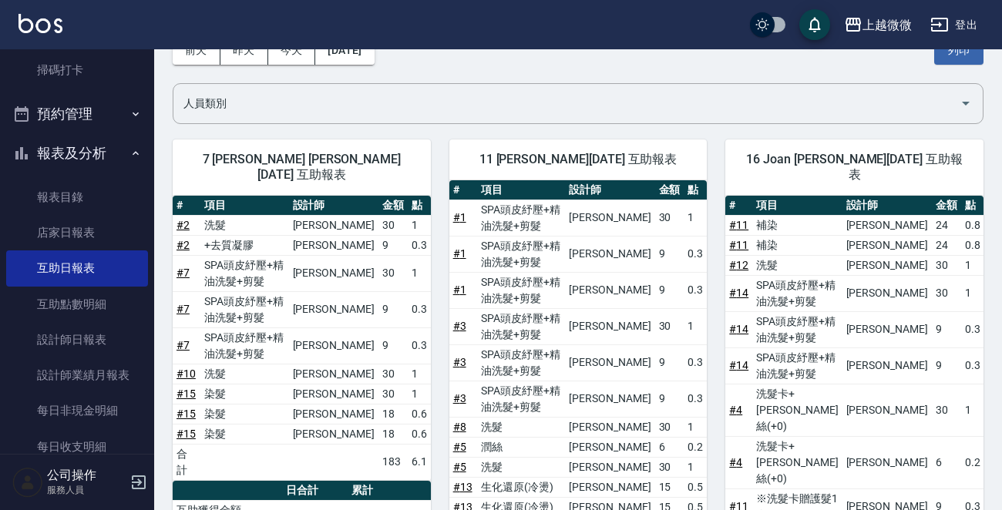
scroll to position [11, 0]
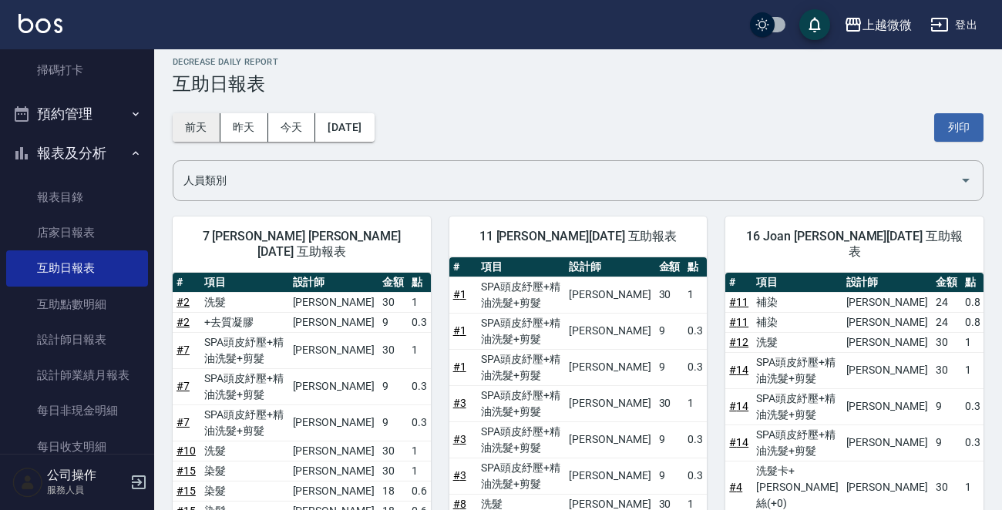
click at [175, 127] on button "前天" at bounding box center [197, 127] width 48 height 29
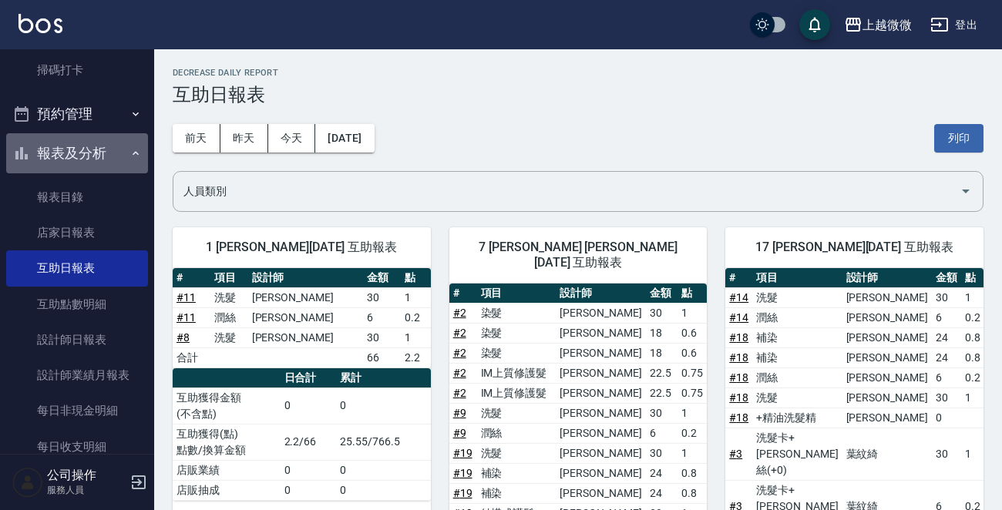
click at [108, 151] on button "報表及分析" at bounding box center [77, 153] width 142 height 40
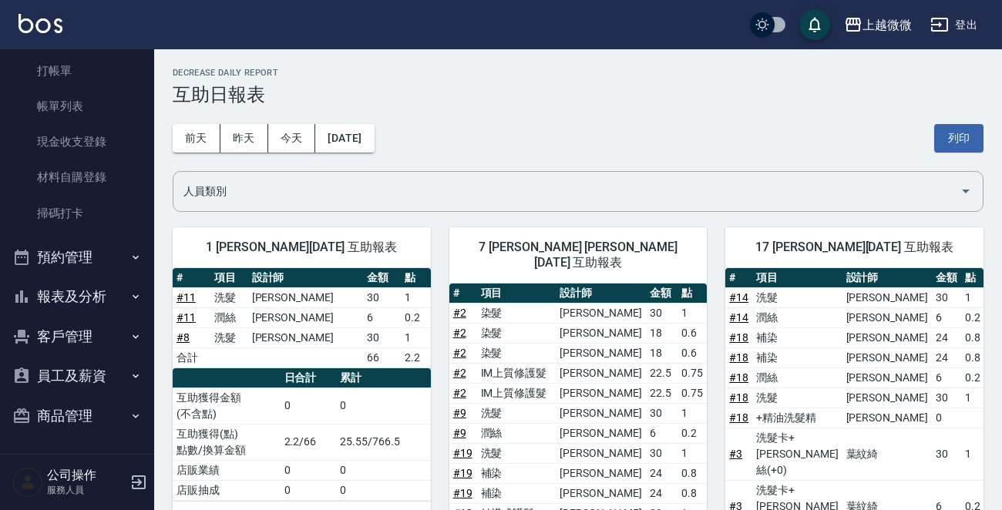
scroll to position [49, 0]
click at [55, 19] on img at bounding box center [40, 23] width 44 height 19
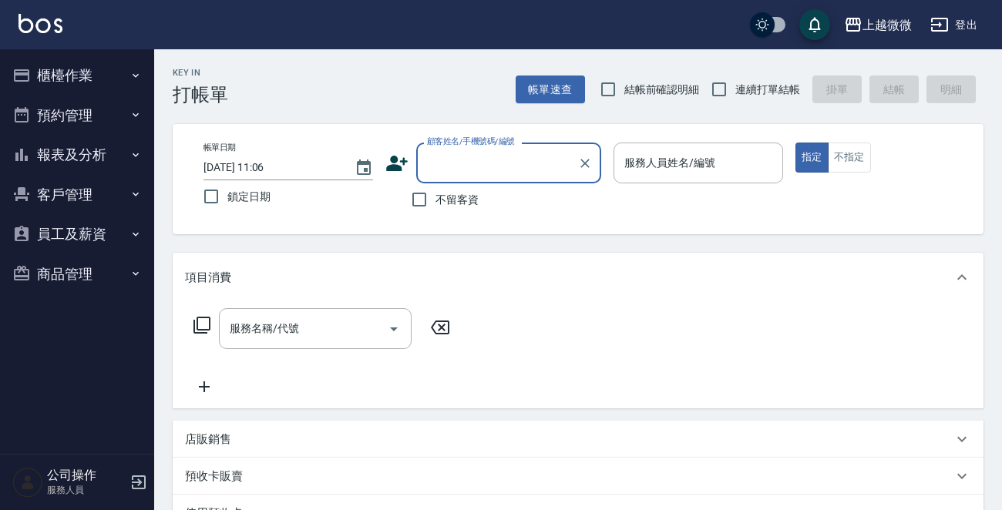
click at [136, 68] on button "櫃檯作業" at bounding box center [77, 75] width 142 height 40
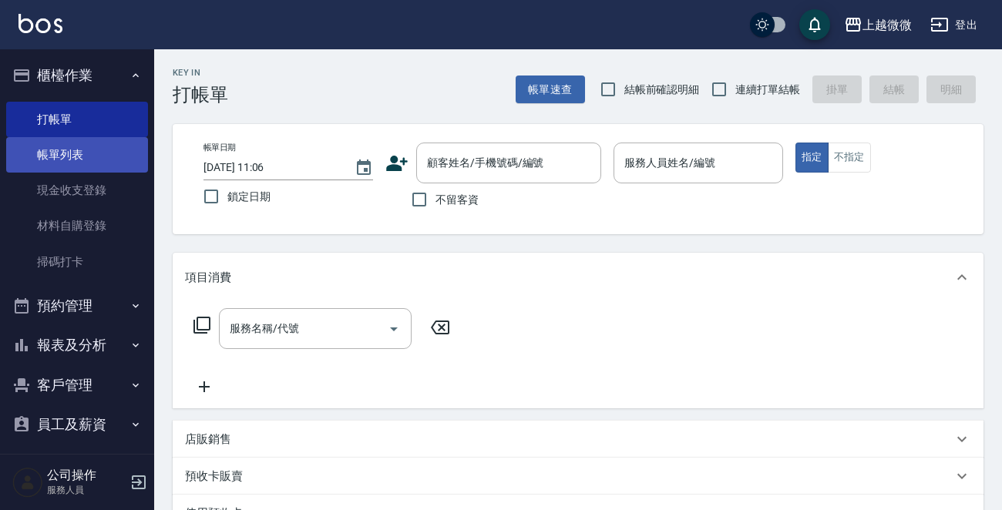
click at [102, 150] on link "帳單列表" at bounding box center [77, 154] width 142 height 35
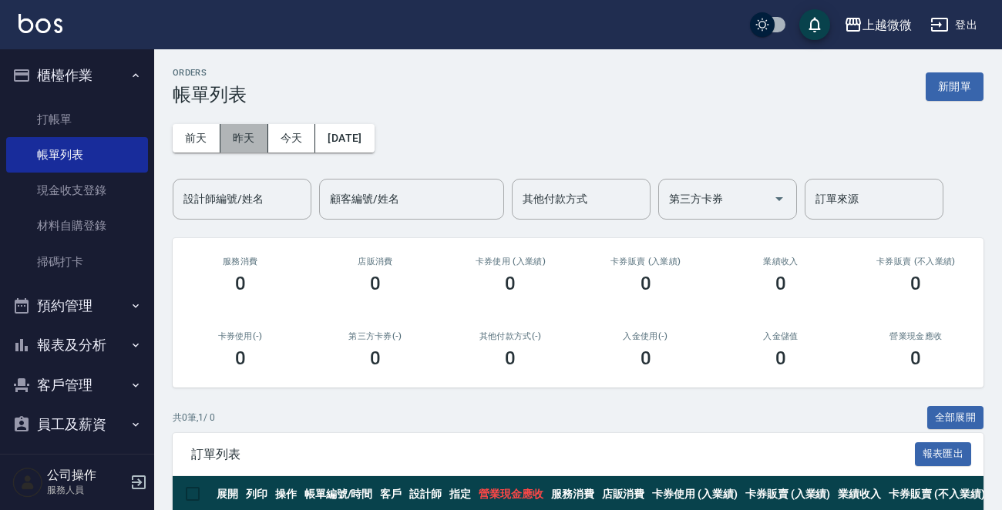
click at [252, 140] on button "昨天" at bounding box center [244, 138] width 48 height 29
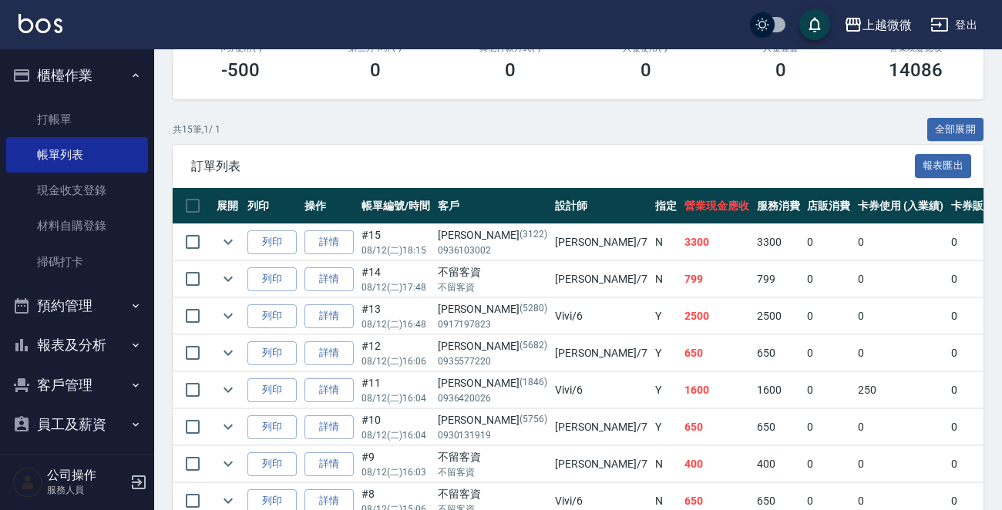
scroll to position [385, 0]
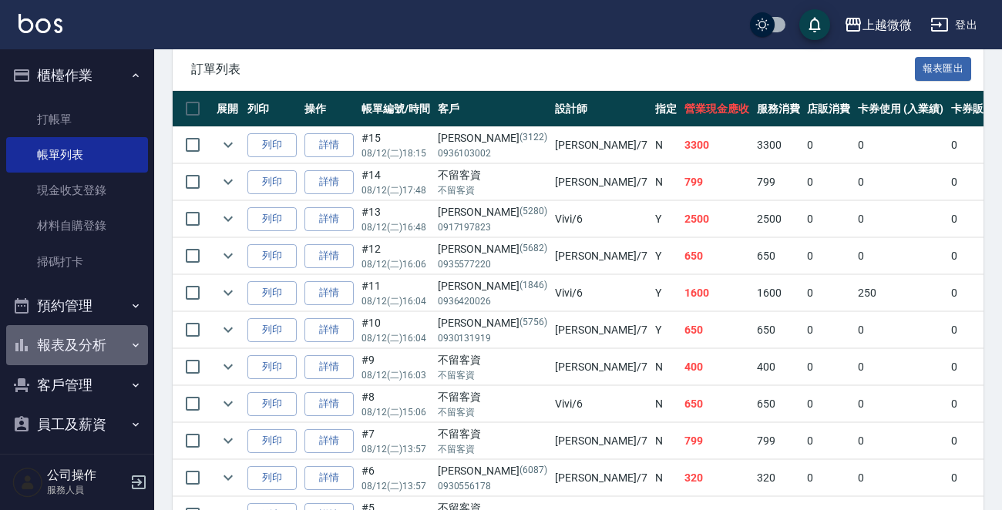
click at [103, 345] on button "報表及分析" at bounding box center [77, 345] width 142 height 40
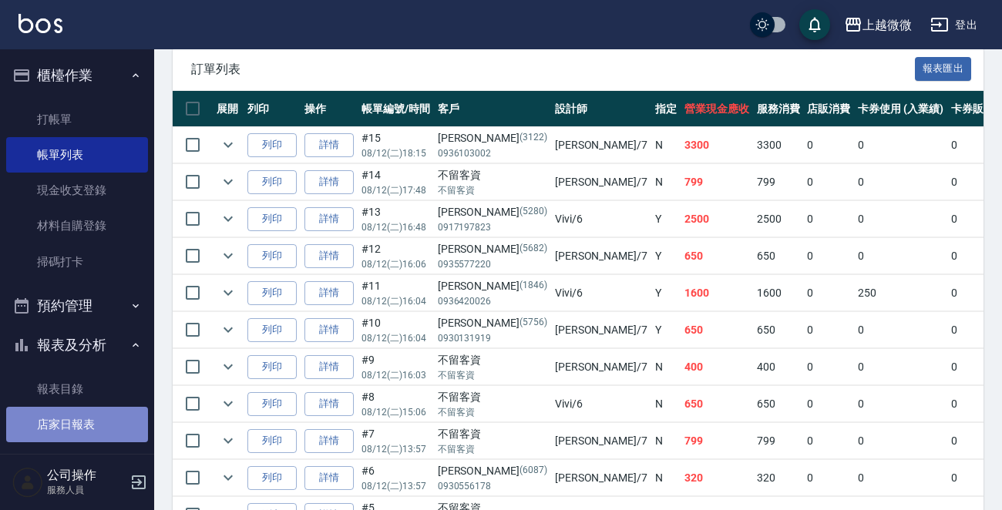
click at [99, 415] on link "店家日報表" at bounding box center [77, 424] width 142 height 35
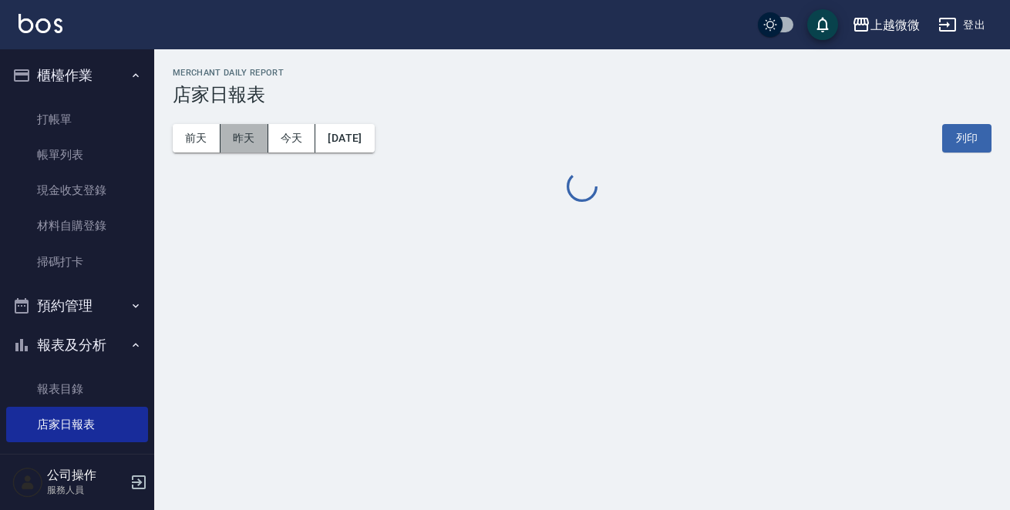
click at [239, 140] on button "昨天" at bounding box center [244, 138] width 48 height 29
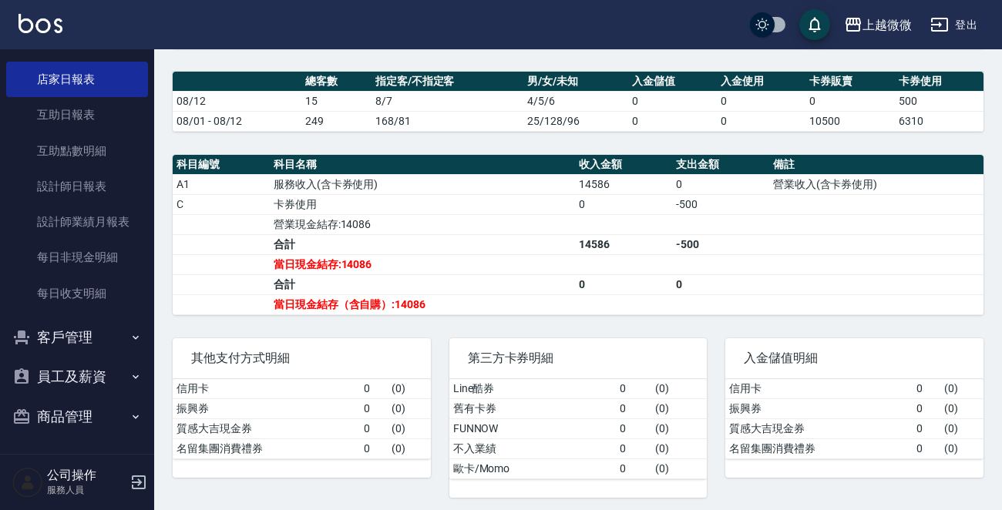
scroll to position [346, 0]
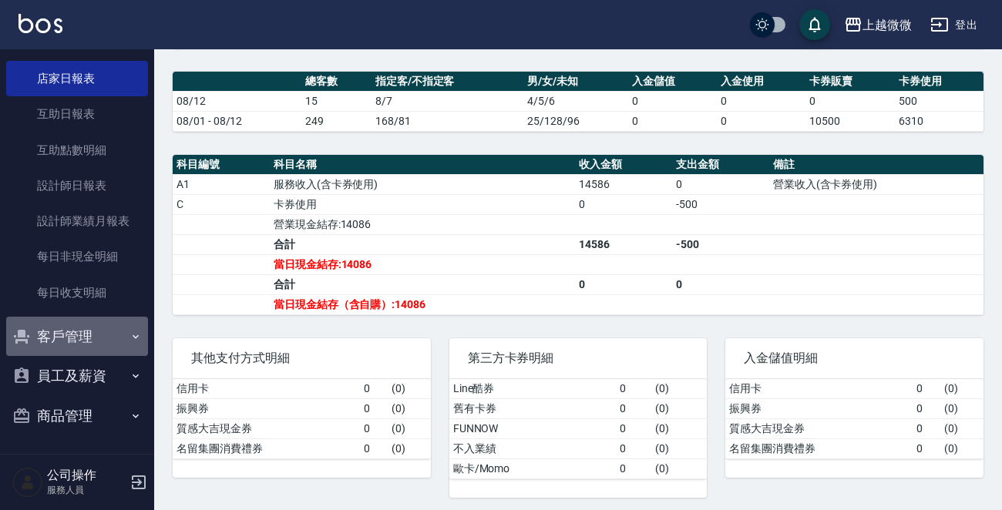
click at [129, 334] on icon "button" at bounding box center [135, 337] width 12 height 12
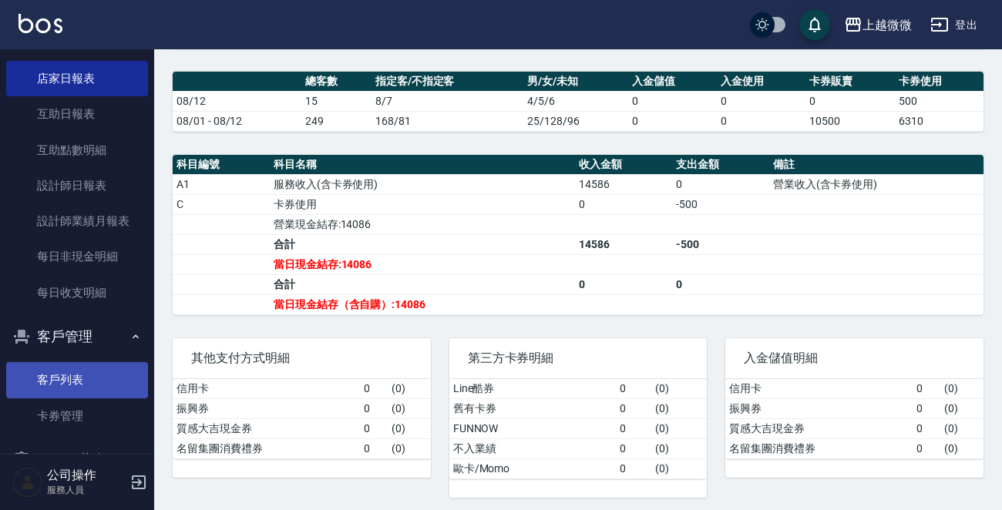
click at [66, 381] on link "客戶列表" at bounding box center [77, 379] width 142 height 35
click at [66, 380] on link "客戶列表" at bounding box center [77, 379] width 142 height 35
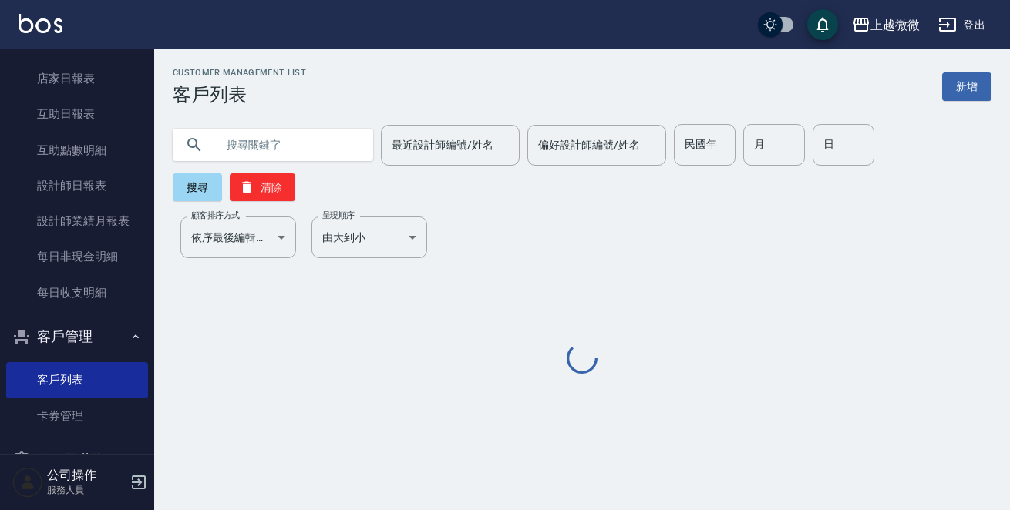
click at [271, 163] on input "text" at bounding box center [288, 145] width 145 height 42
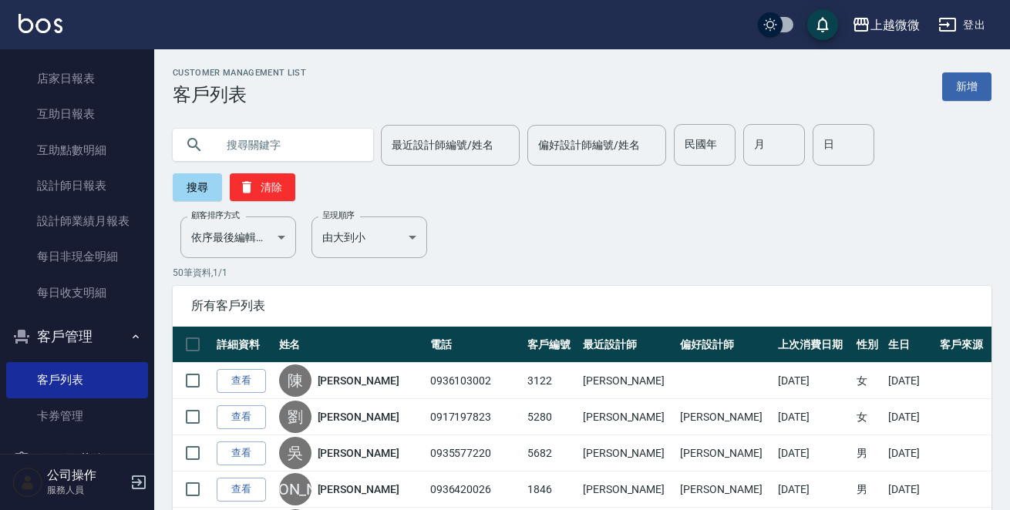
click at [271, 163] on input "text" at bounding box center [288, 145] width 145 height 42
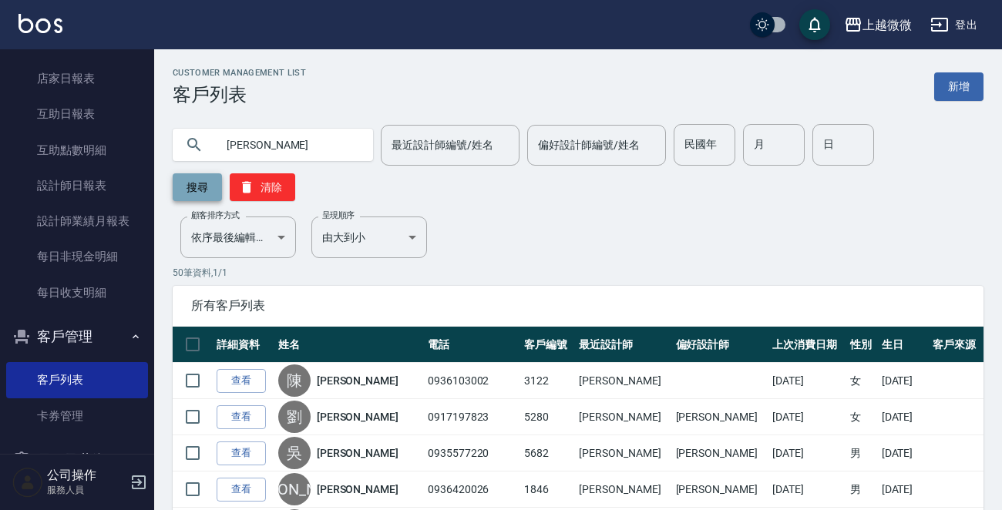
type input "[PERSON_NAME]"
click at [194, 188] on button "搜尋" at bounding box center [197, 187] width 49 height 28
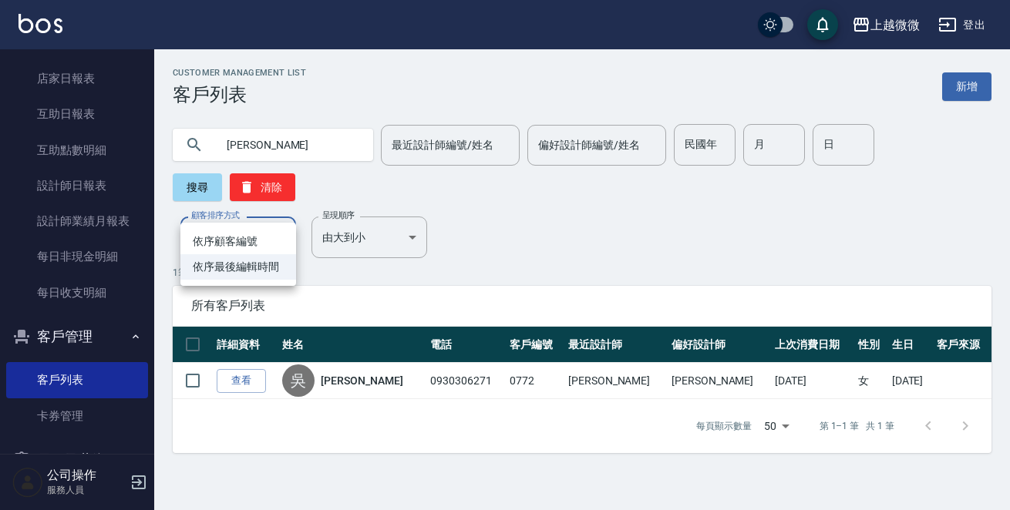
click at [234, 341] on div at bounding box center [505, 255] width 1010 height 510
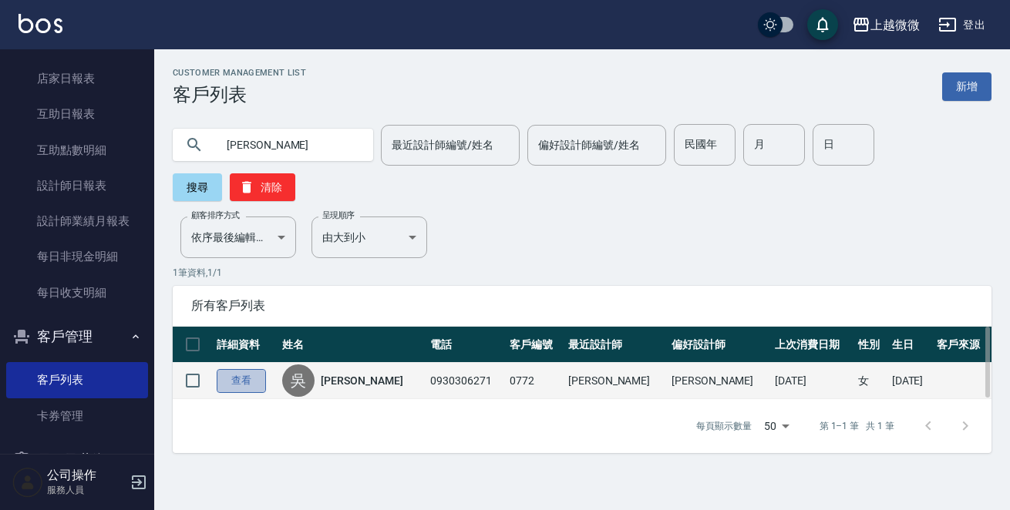
click at [226, 369] on link "查看" at bounding box center [241, 381] width 49 height 24
click at [226, 346] on div "Customer Management List 客戶列表 新增 [PERSON_NAME] 最近設計師編號/姓名 最近設計師編號/姓名 偏好設計師編號/姓名…" at bounding box center [505, 255] width 1010 height 510
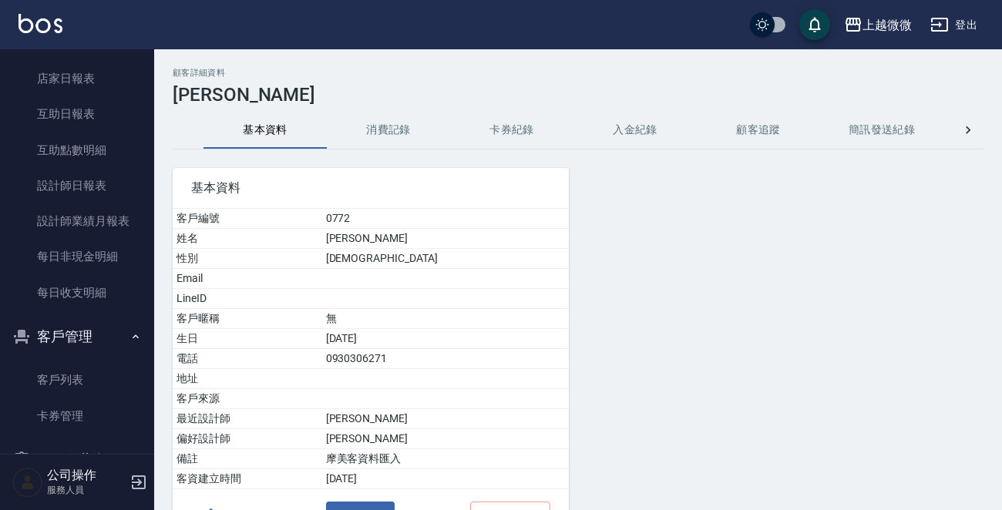
click at [387, 134] on button "消費記錄" at bounding box center [388, 130] width 123 height 37
